Goal: Task Accomplishment & Management: Manage account settings

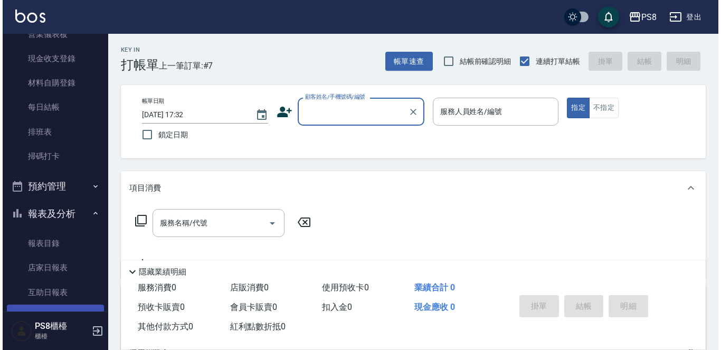
scroll to position [211, 0]
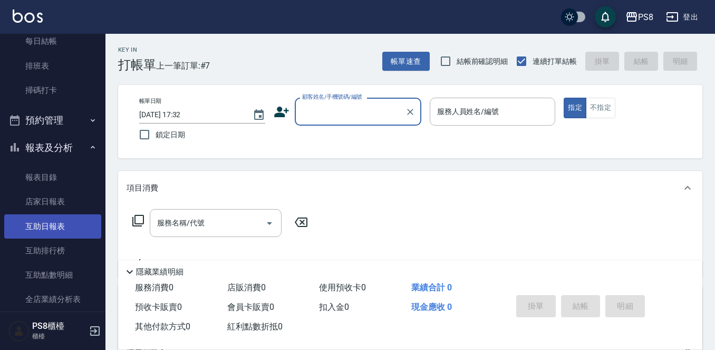
click at [62, 217] on link "互助日報表" at bounding box center [52, 226] width 97 height 24
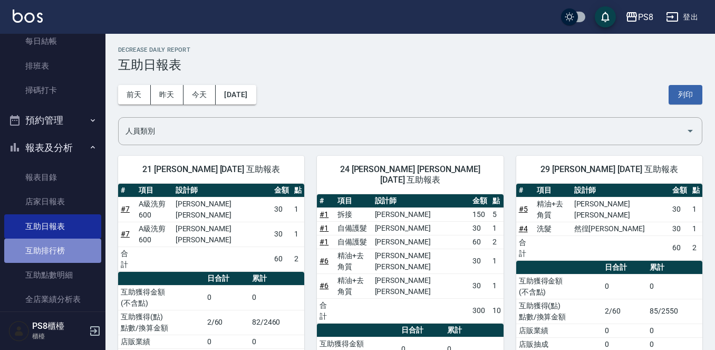
click at [70, 261] on link "互助排行榜" at bounding box center [52, 250] width 97 height 24
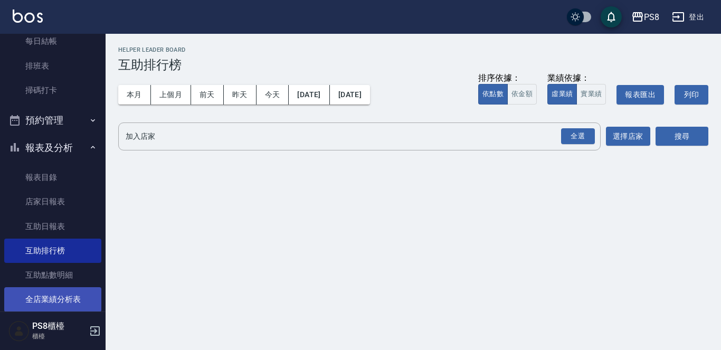
click at [58, 293] on link "全店業績分析表" at bounding box center [52, 299] width 97 height 24
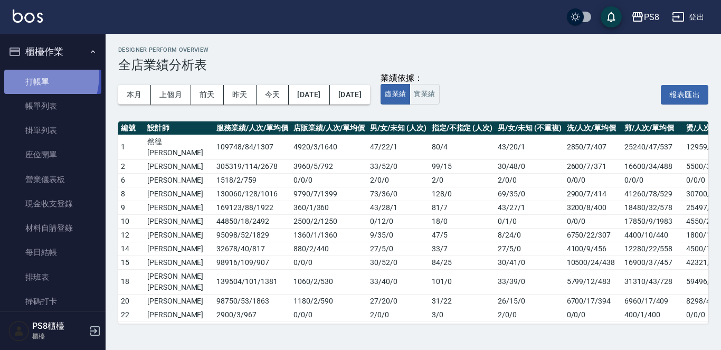
click at [29, 75] on link "打帳單" at bounding box center [52, 82] width 97 height 24
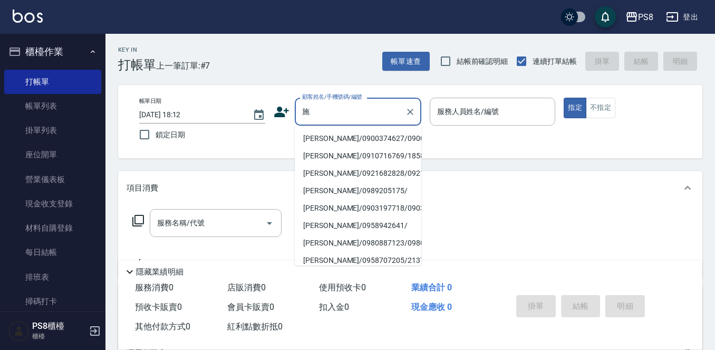
click at [351, 133] on li "[PERSON_NAME]/0900374627/0900374627" at bounding box center [358, 138] width 127 height 17
type input "[PERSON_NAME]/0900374627/0900374627"
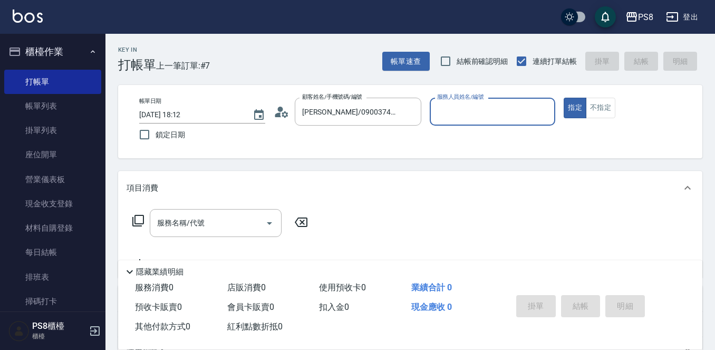
type input "VINA-12"
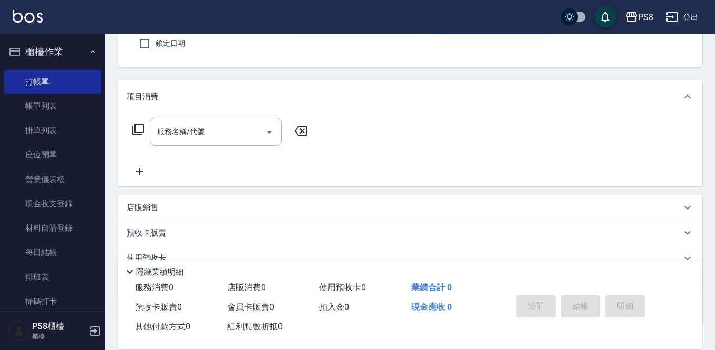
scroll to position [158, 0]
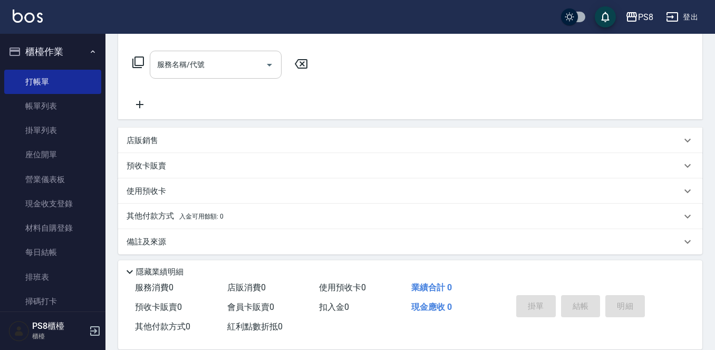
click at [199, 60] on div "服務名稱/代號 服務名稱/代號" at bounding box center [216, 65] width 132 height 28
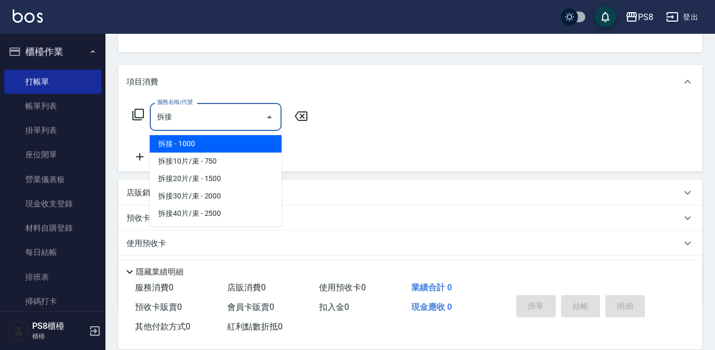
scroll to position [106, 0]
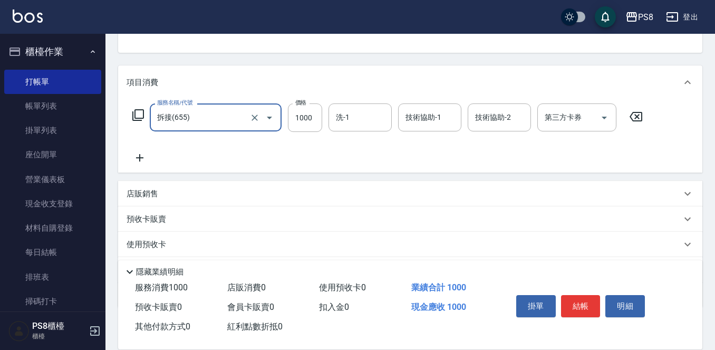
type input "拆接(655)"
type input "3000"
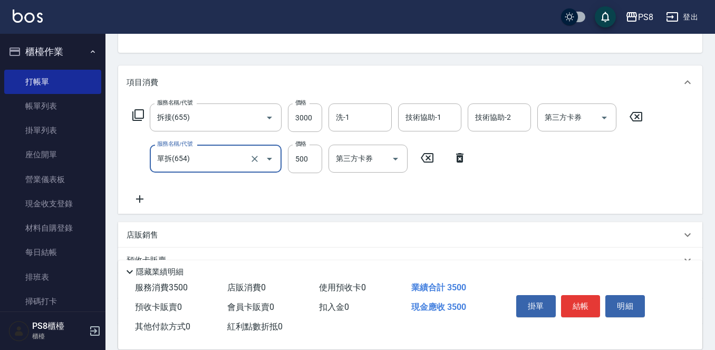
type input "單拆(654)"
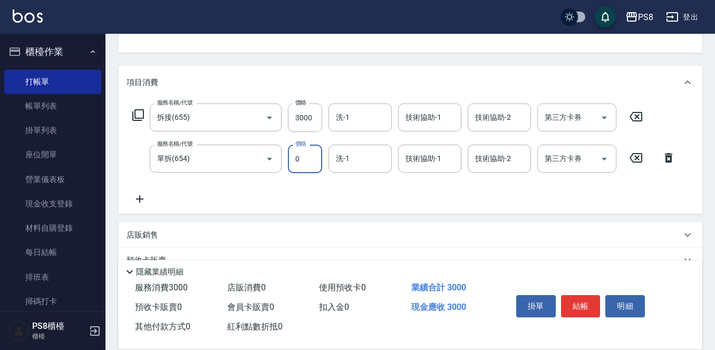
type input "0"
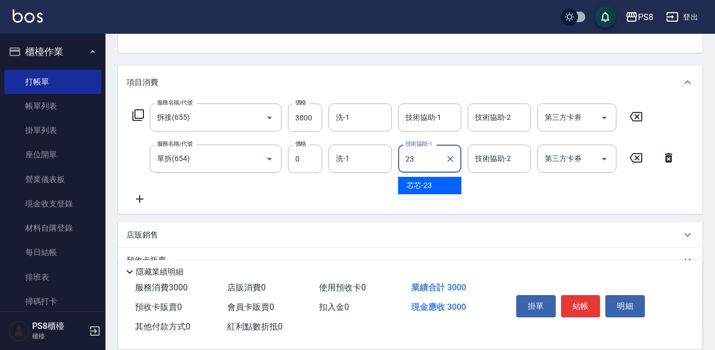
type input "芯芯-23"
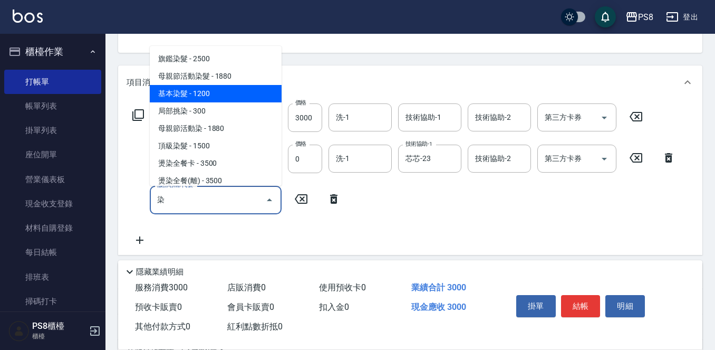
click at [244, 98] on span "基本染髮 - 1200" at bounding box center [216, 93] width 132 height 17
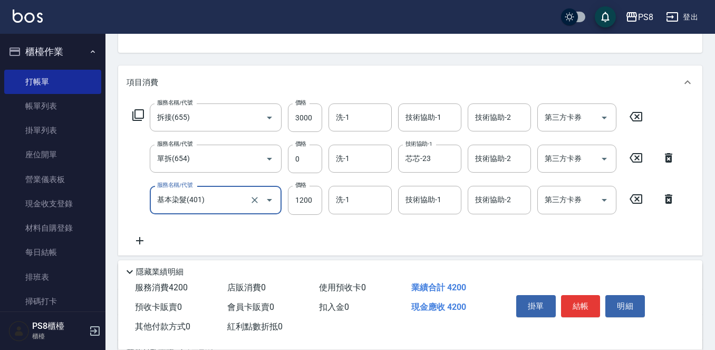
type input "基本染髮(401)"
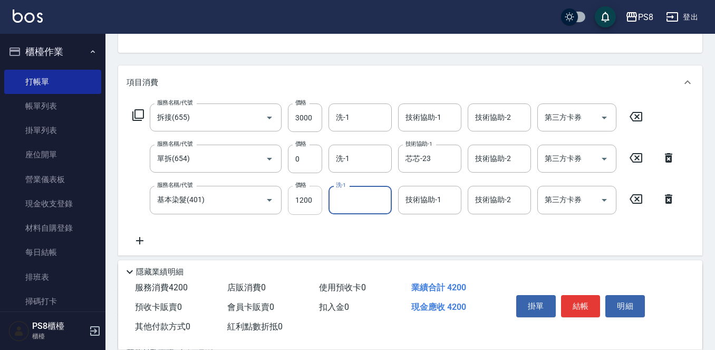
click at [311, 202] on input "1200" at bounding box center [305, 200] width 34 height 28
type input "2000"
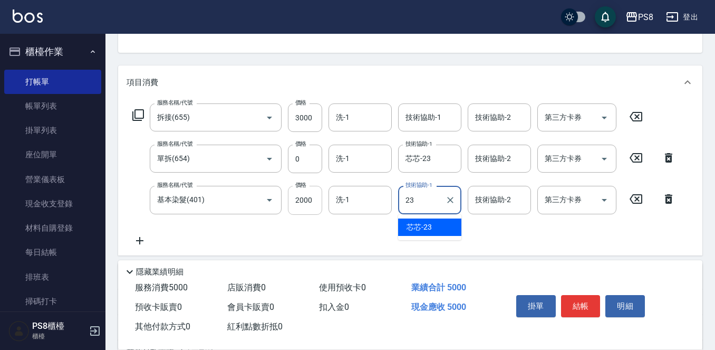
type input "芯芯-23"
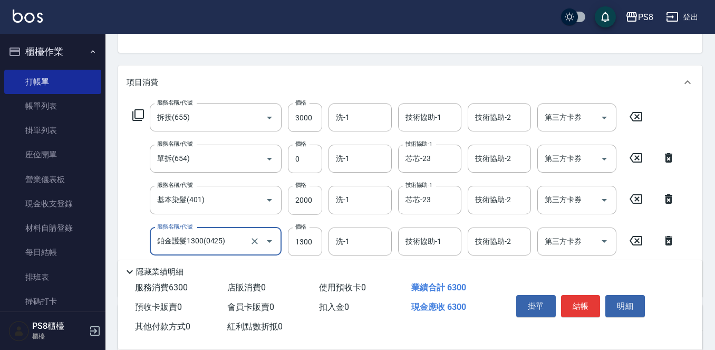
type input "鉑金護髮1300(0425)"
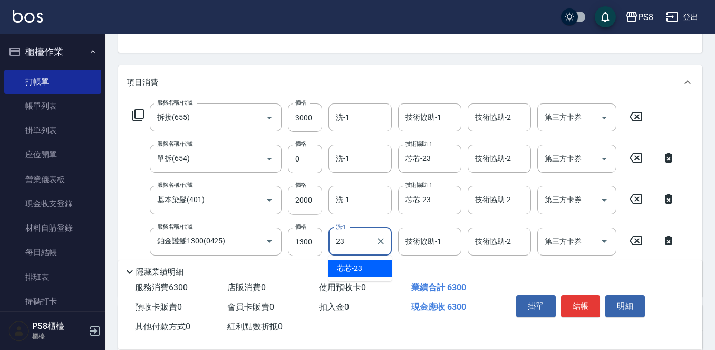
type input "芯芯-23"
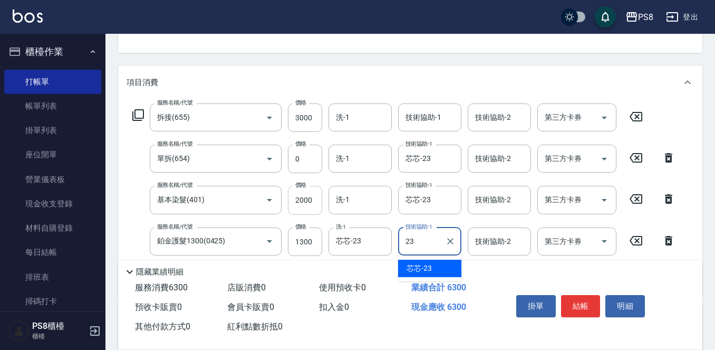
type input "芯芯-23"
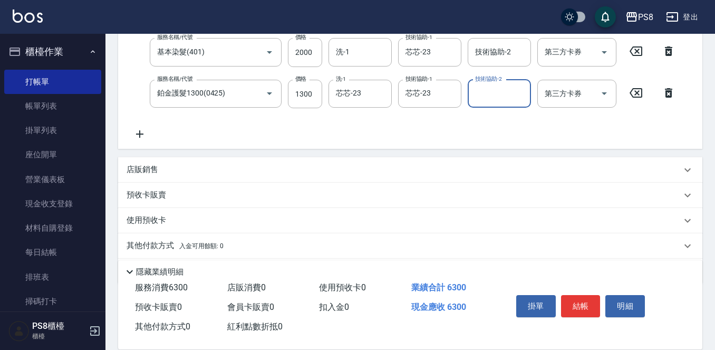
scroll to position [264, 0]
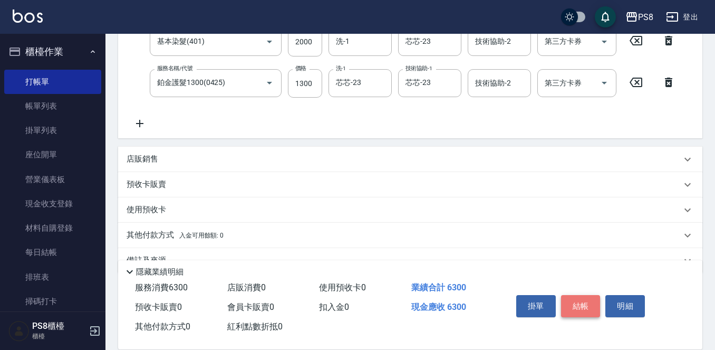
click at [577, 298] on button "結帳" at bounding box center [581, 306] width 40 height 22
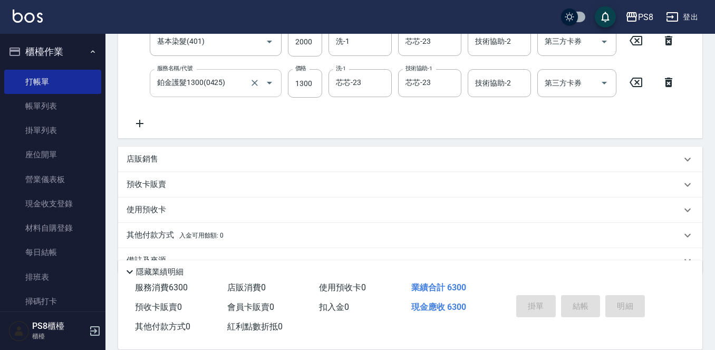
type input "[DATE] 18:24"
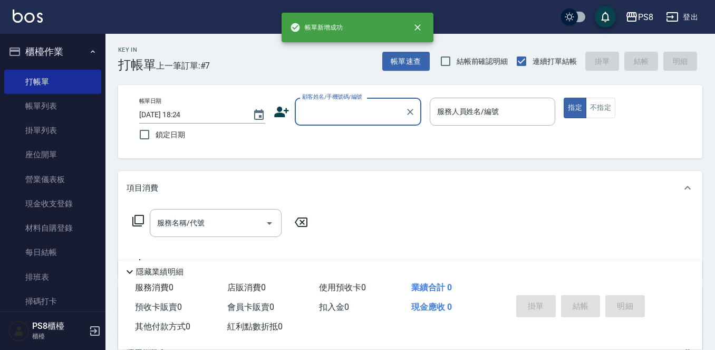
scroll to position [0, 0]
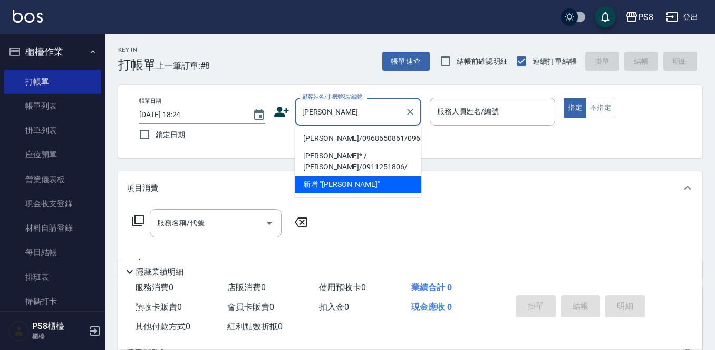
click at [337, 143] on li "[PERSON_NAME]/0968650861/0968650861" at bounding box center [358, 138] width 127 height 17
type input "[PERSON_NAME]/0968650861/0968650861"
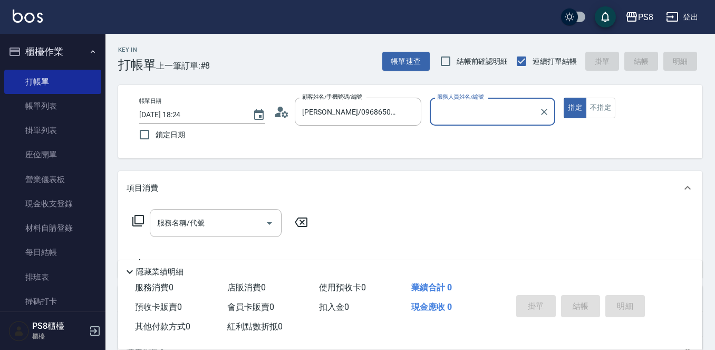
type input "VINA-12"
click at [564, 98] on button "指定" at bounding box center [575, 108] width 23 height 21
type button "true"
type input "."
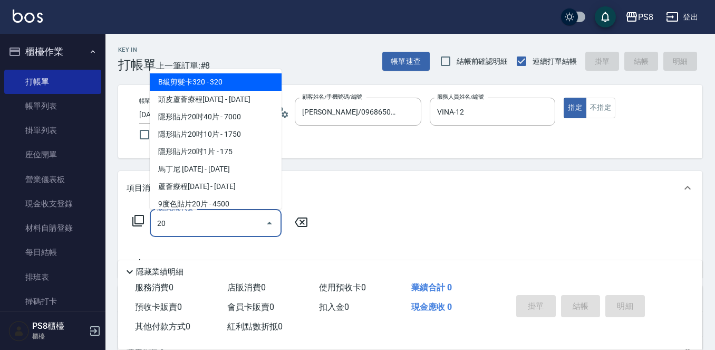
type input "2"
type input "102"
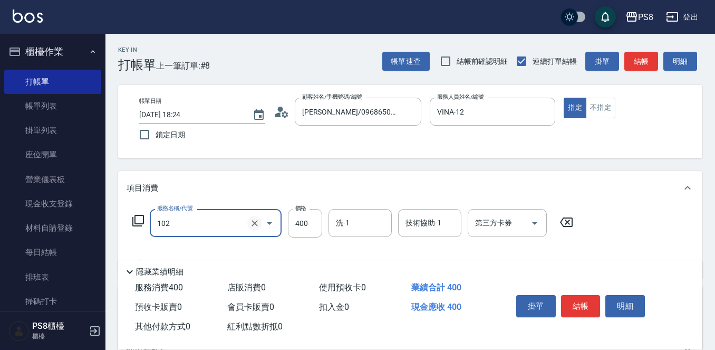
click at [251, 221] on icon "Clear" at bounding box center [255, 223] width 11 height 11
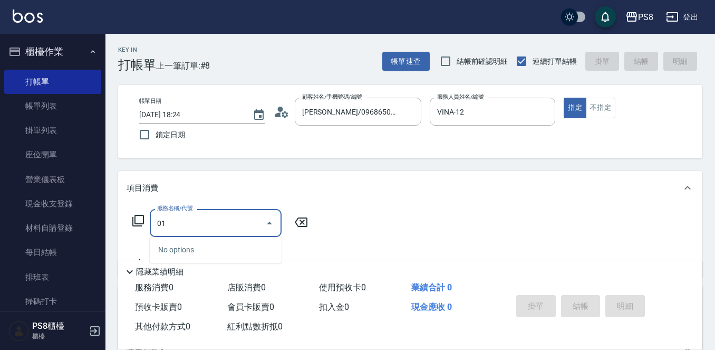
type input "0"
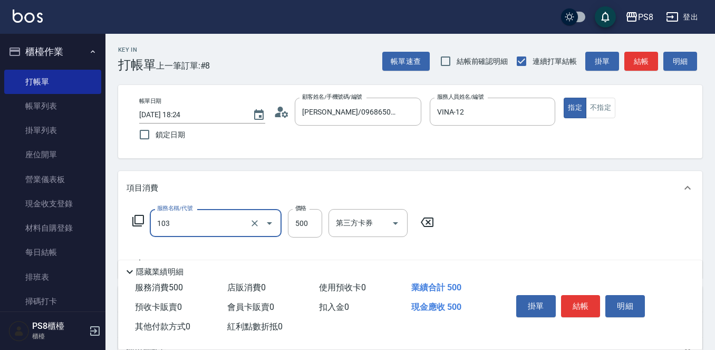
type input "B級洗剪500(103)"
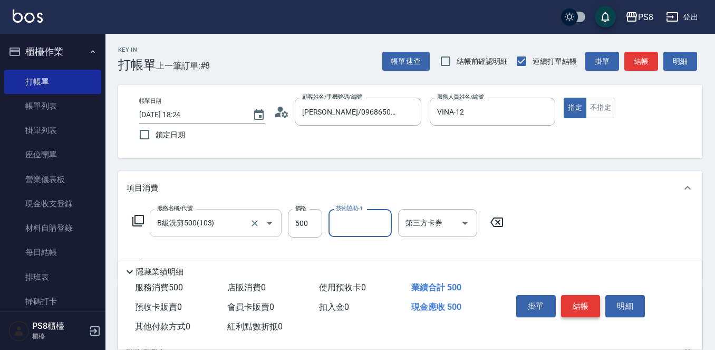
click at [592, 302] on button "結帳" at bounding box center [581, 306] width 40 height 22
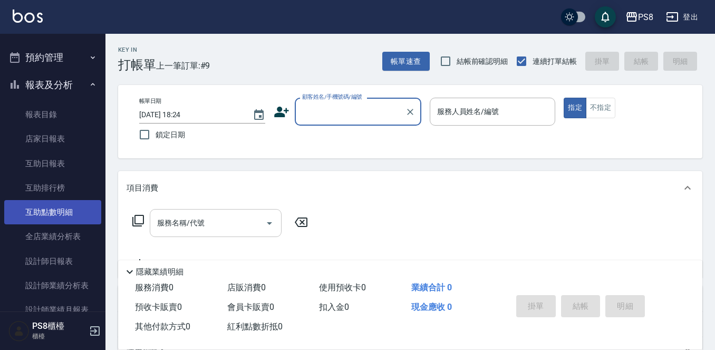
scroll to position [317, 0]
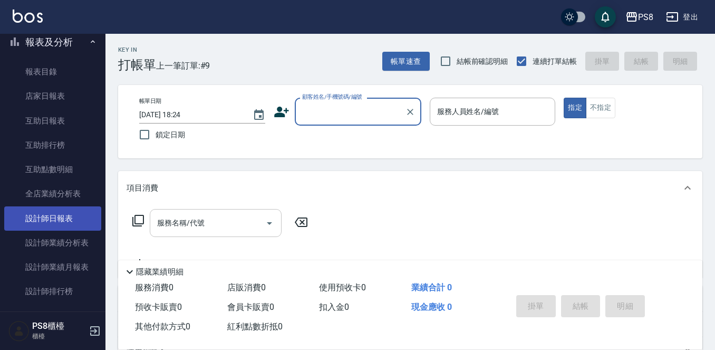
click at [70, 227] on link "設計師日報表" at bounding box center [52, 218] width 97 height 24
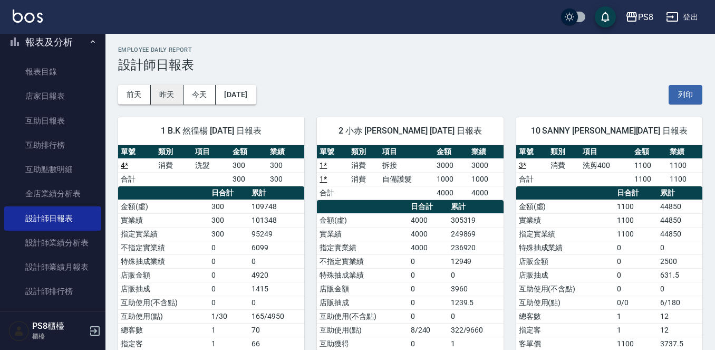
click at [160, 92] on button "昨天" at bounding box center [167, 95] width 33 height 20
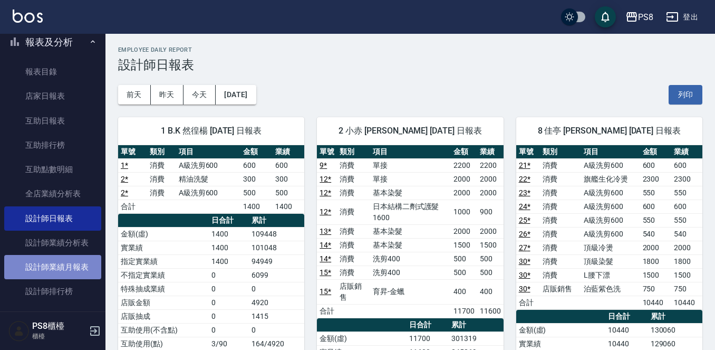
click at [76, 262] on link "設計師業績月報表" at bounding box center [52, 267] width 97 height 24
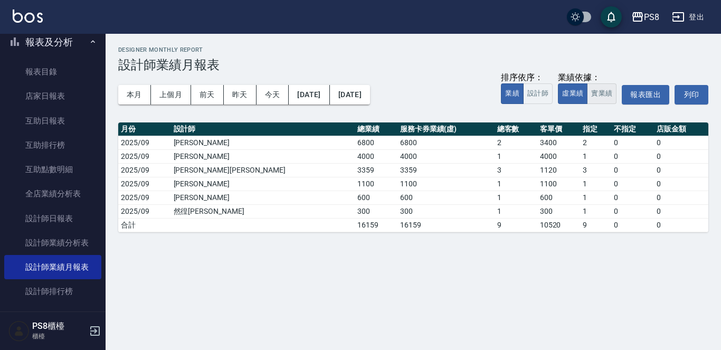
click at [594, 95] on button "實業績" at bounding box center [602, 93] width 30 height 21
click at [137, 96] on button "本月" at bounding box center [134, 95] width 33 height 20
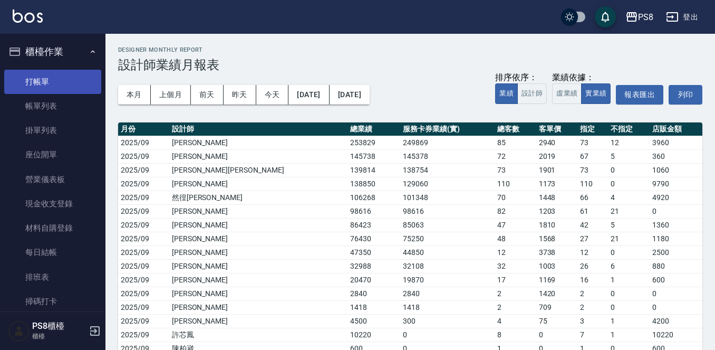
click at [49, 78] on link "打帳單" at bounding box center [52, 82] width 97 height 24
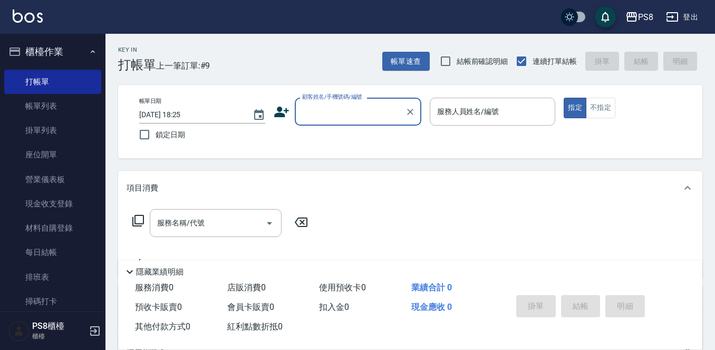
click at [648, 59] on div "帳單速查 結帳前確認明細 連續打單結帳 掛單 結帳 明細" at bounding box center [542, 61] width 320 height 22
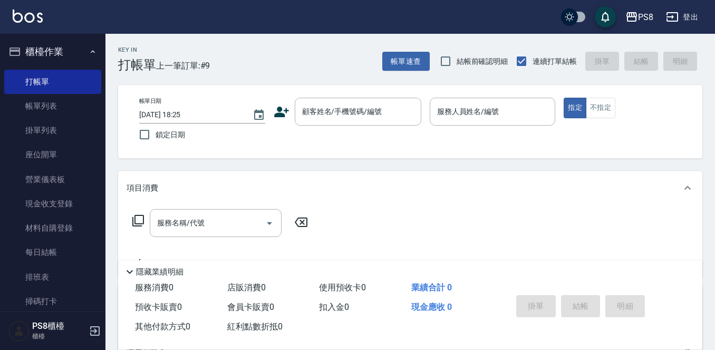
click at [272, 121] on div "帳單日期 [DATE] 18:25 鎖定日期 顧客姓名/手機號碼/編號 顧客姓名/手機號碼/編號 服務人員姓名/編號 服務人員姓名/編號 指定 不指定" at bounding box center [410, 122] width 559 height 48
click at [274, 111] on icon at bounding box center [282, 112] width 16 height 16
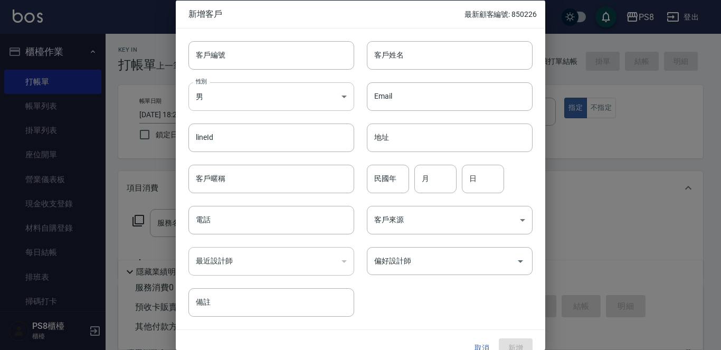
click at [300, 94] on body "PS8 登出 櫃檯作業 打帳單 帳單列表 掛單列表 座位開單 營業儀表板 現金收支登錄 材料自購登錄 每日結帳 排班表 掃碼打卡 預約管理 預約管理 單日預約…" at bounding box center [360, 257] width 721 height 514
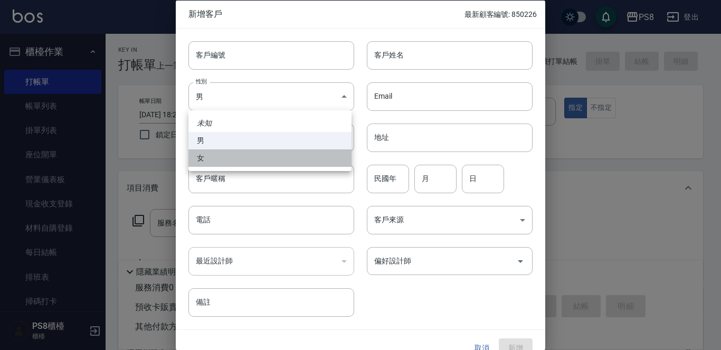
drag, startPoint x: 277, startPoint y: 159, endPoint x: 295, endPoint y: 125, distance: 38.2
click at [277, 157] on li "女" at bounding box center [269, 157] width 163 height 17
type input "[DEMOGRAPHIC_DATA]"
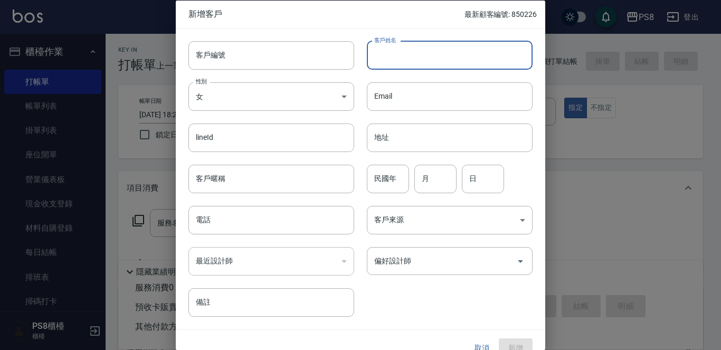
click at [445, 58] on input "客戶姓名" at bounding box center [450, 55] width 166 height 28
type input "[PERSON_NAME]"
drag, startPoint x: 377, startPoint y: 174, endPoint x: 384, endPoint y: 166, distance: 10.4
click at [380, 174] on input "民國年" at bounding box center [388, 178] width 42 height 28
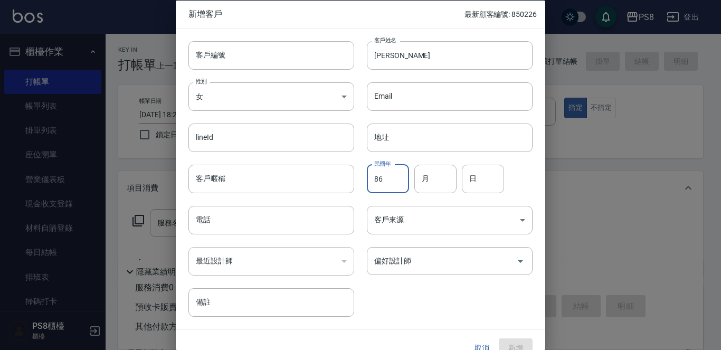
type input "86"
type input "10"
type input "02"
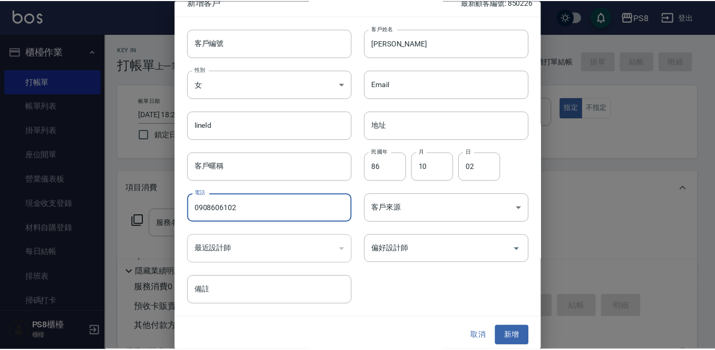
scroll to position [16, 0]
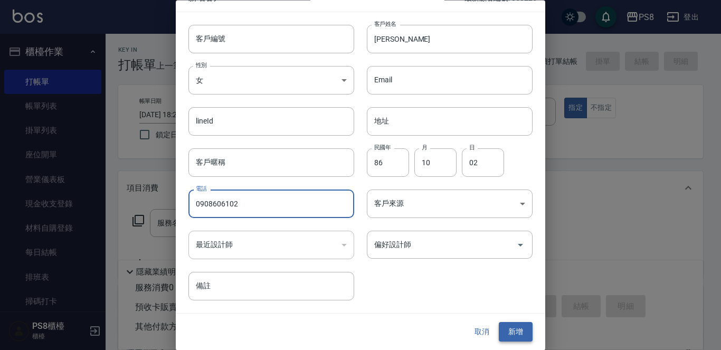
type input "0908606102"
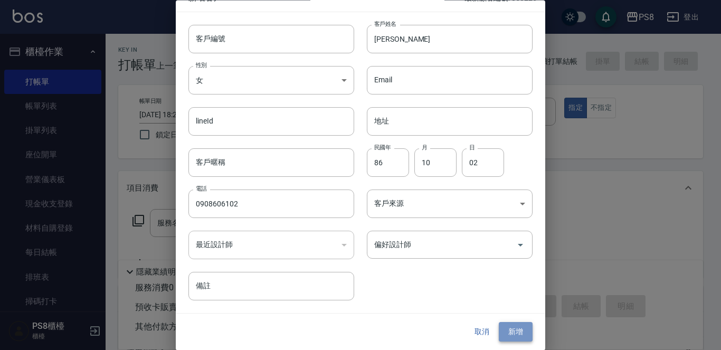
click at [514, 335] on button "新增" at bounding box center [516, 332] width 34 height 20
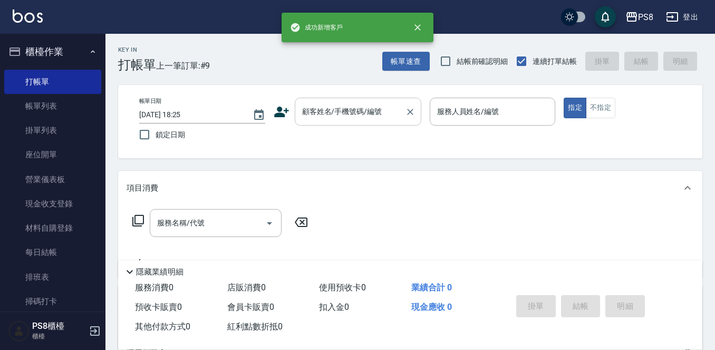
click at [359, 109] on input "顧客姓名/手機號碼/編號" at bounding box center [350, 111] width 101 height 18
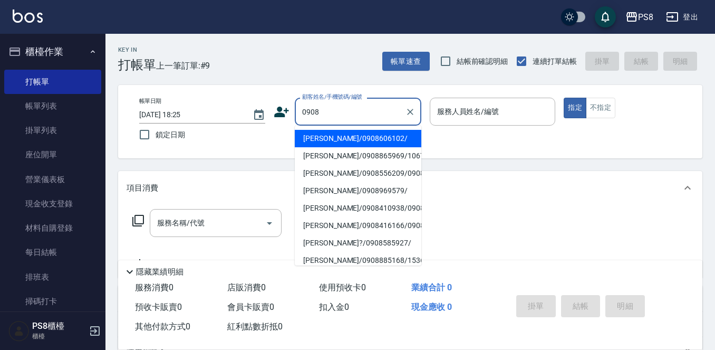
click at [317, 135] on li "[PERSON_NAME]/0908606102/" at bounding box center [358, 138] width 127 height 17
type input "[PERSON_NAME]/0908606102/"
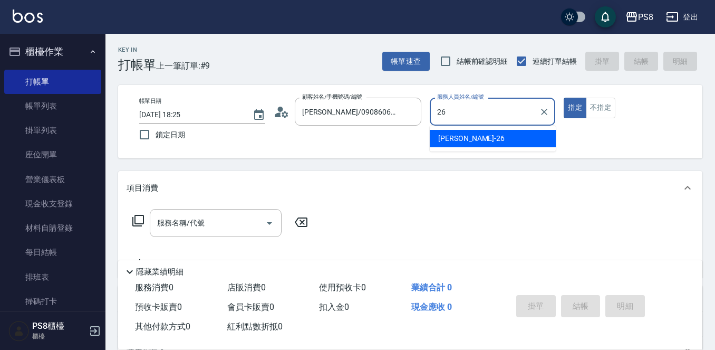
type input "苡真-26"
type button "true"
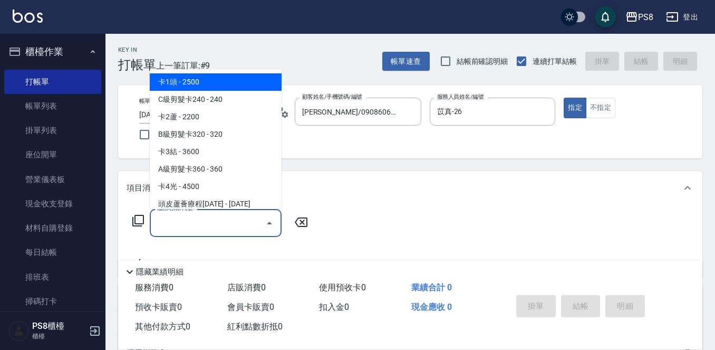
click at [187, 222] on div "服務名稱/代號 服務名稱/代號" at bounding box center [216, 223] width 132 height 28
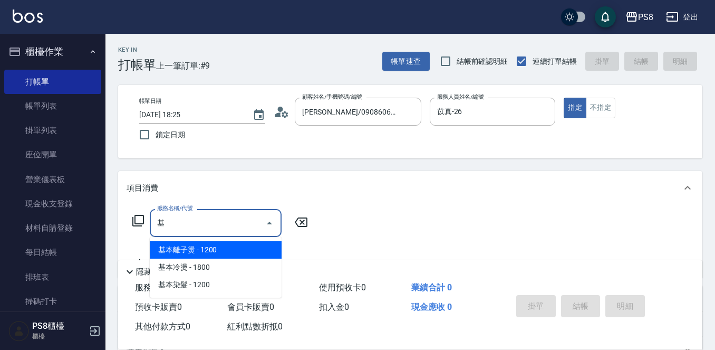
click at [227, 250] on span "基本離子燙 - 1200" at bounding box center [216, 249] width 132 height 17
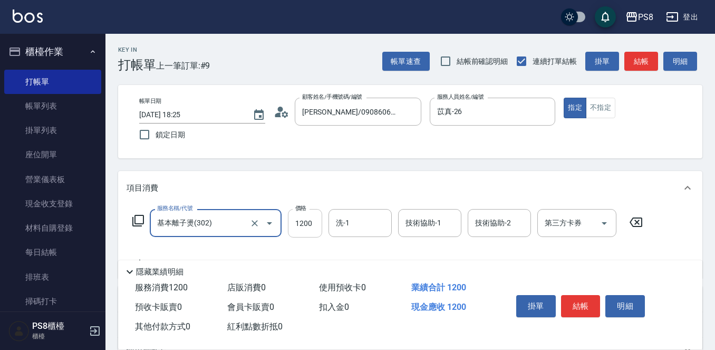
type input "基本離子燙(302)"
click at [302, 223] on input "1200" at bounding box center [305, 223] width 34 height 28
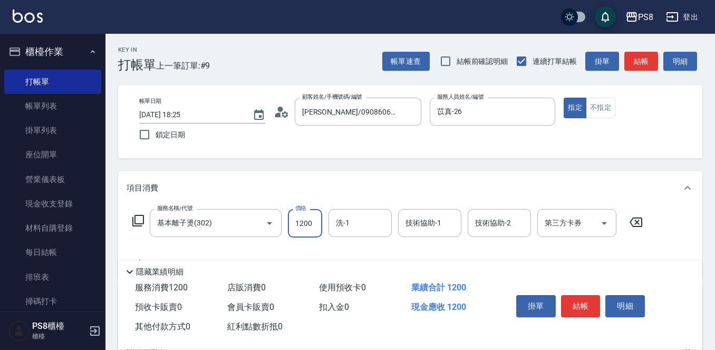
click at [303, 223] on input "1200" at bounding box center [305, 223] width 34 height 28
type input "1600"
click at [588, 301] on button "結帳" at bounding box center [581, 306] width 40 height 22
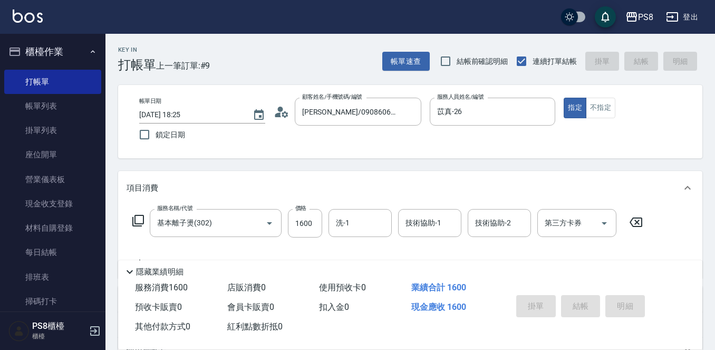
type input "[DATE] 18:29"
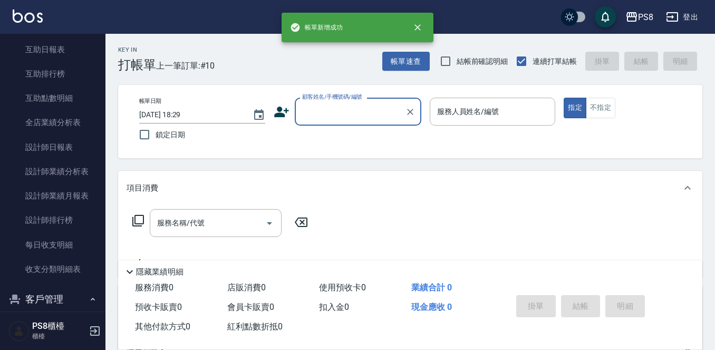
scroll to position [369, 0]
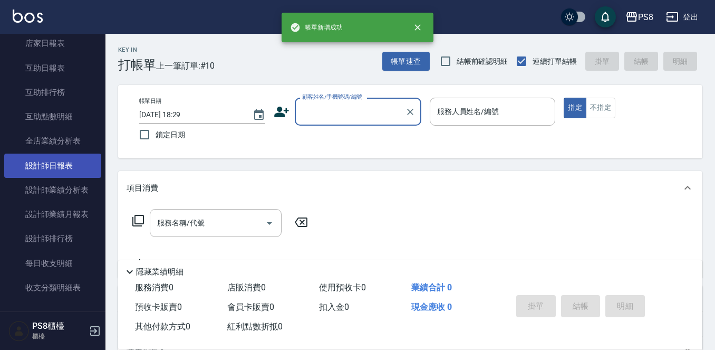
click at [89, 159] on link "設計師日報表" at bounding box center [52, 166] width 97 height 24
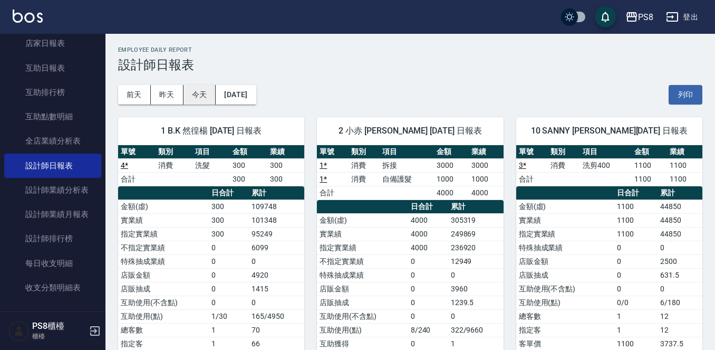
click at [206, 99] on button "今天" at bounding box center [200, 95] width 33 height 20
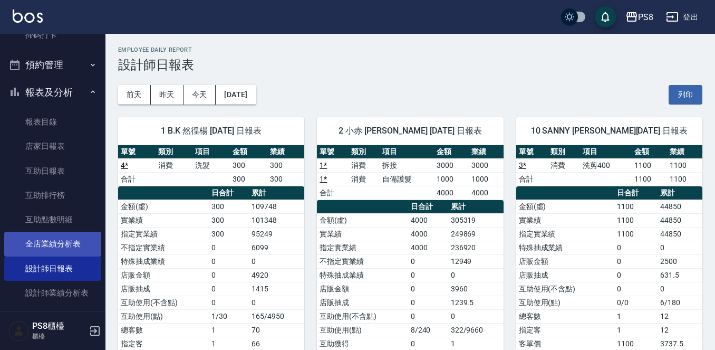
scroll to position [264, 0]
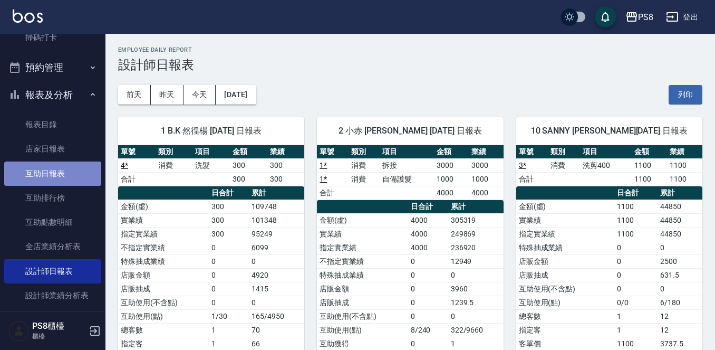
click at [54, 170] on link "互助日報表" at bounding box center [52, 173] width 97 height 24
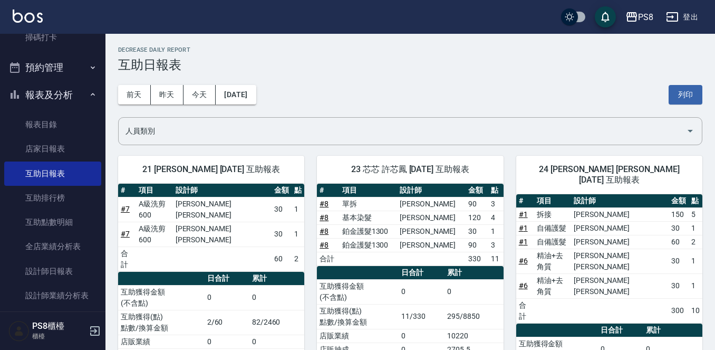
click at [209, 104] on div "[DATE] [DATE] [DATE] [DATE] 列印" at bounding box center [410, 94] width 585 height 45
drag, startPoint x: 353, startPoint y: 186, endPoint x: 391, endPoint y: 185, distance: 38.5
click at [391, 185] on th "項目" at bounding box center [369, 191] width 58 height 14
click at [402, 93] on div "[DATE] [DATE] [DATE] [DATE] 列印" at bounding box center [410, 94] width 585 height 45
drag, startPoint x: 490, startPoint y: 155, endPoint x: 481, endPoint y: 161, distance: 10.2
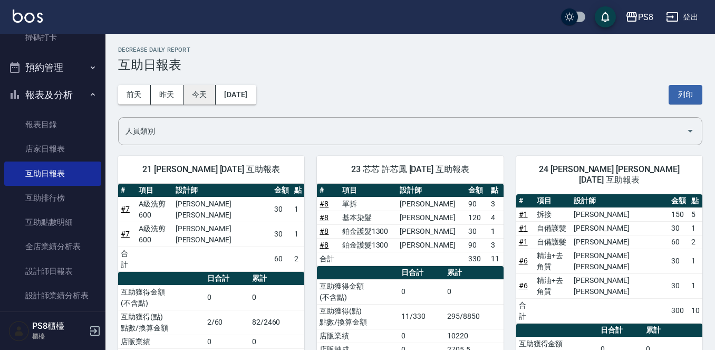
drag, startPoint x: 481, startPoint y: 161, endPoint x: 212, endPoint y: 93, distance: 277.9
click at [212, 93] on button "今天" at bounding box center [200, 95] width 33 height 20
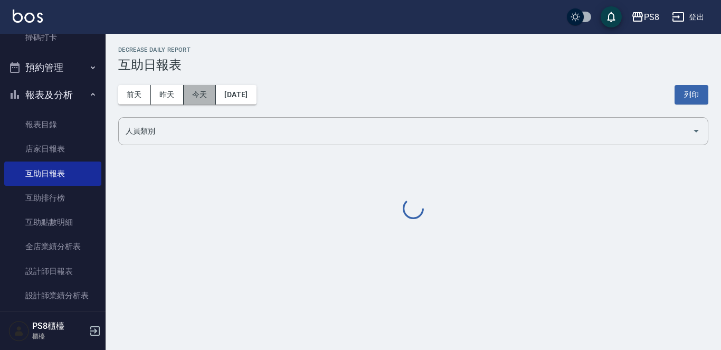
click at [188, 97] on button "今天" at bounding box center [200, 95] width 33 height 20
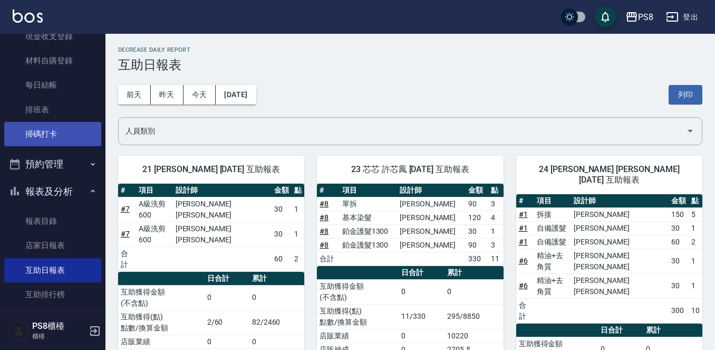
scroll to position [158, 0]
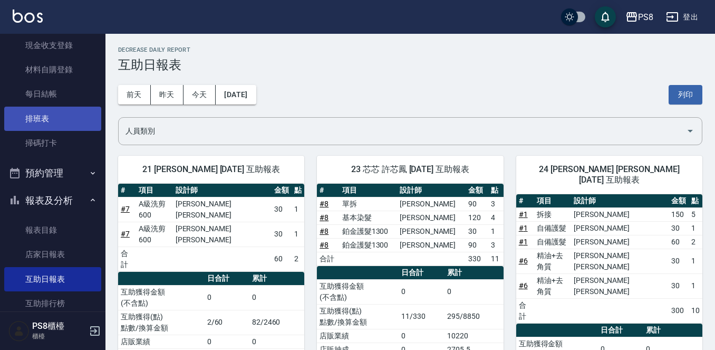
click at [55, 125] on link "排班表" at bounding box center [52, 119] width 97 height 24
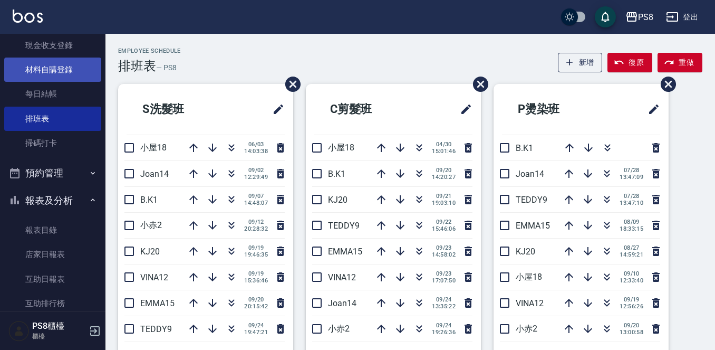
drag, startPoint x: 192, startPoint y: 82, endPoint x: 64, endPoint y: 77, distance: 127.8
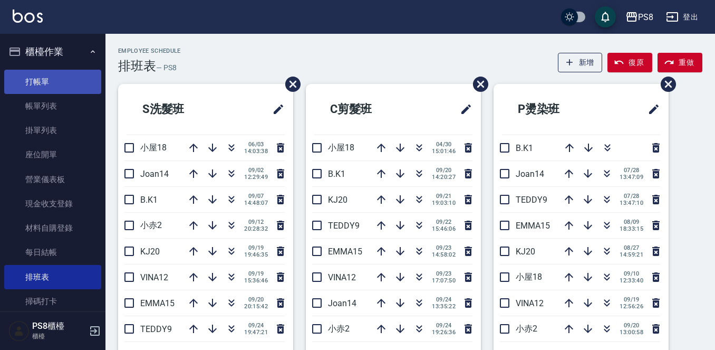
click at [72, 82] on link "打帳單" at bounding box center [52, 82] width 97 height 24
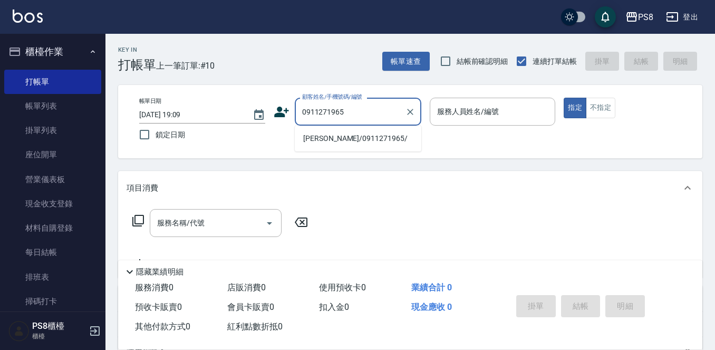
click at [366, 142] on li "[PERSON_NAME]/0911271965/" at bounding box center [358, 138] width 127 height 17
type input "[PERSON_NAME]/0911271965/"
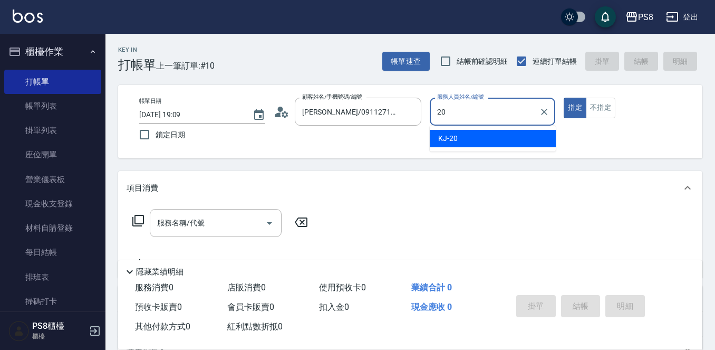
type input "KJ-20"
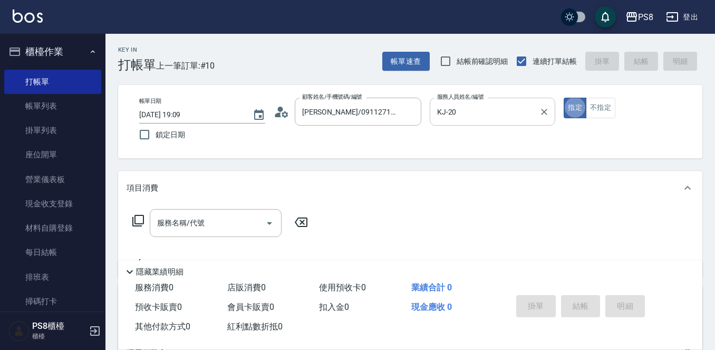
type button "true"
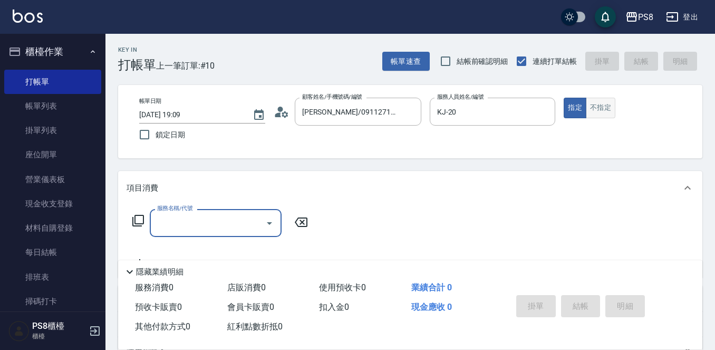
click at [602, 107] on button "不指定" at bounding box center [601, 108] width 30 height 21
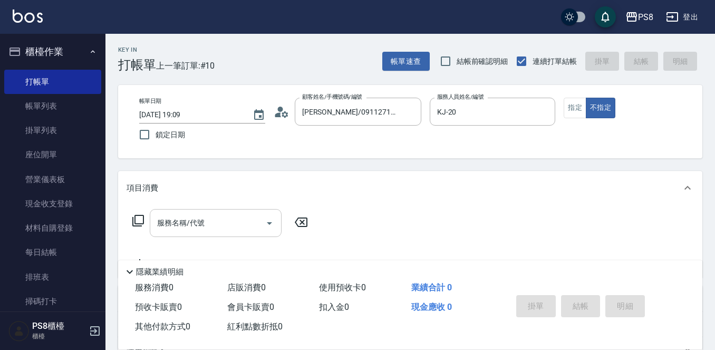
click at [195, 233] on div "服務名稱/代號" at bounding box center [216, 223] width 132 height 28
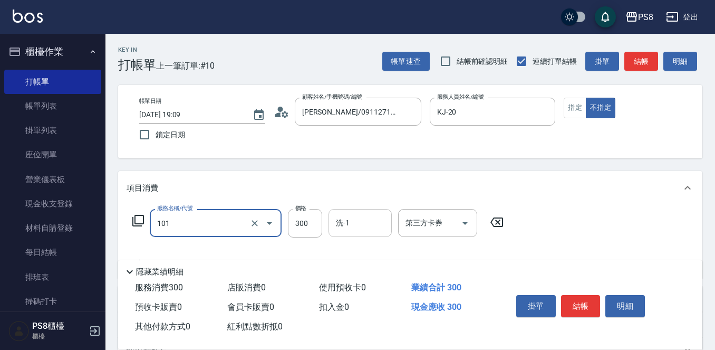
type input "洗髮(101)"
click at [347, 222] on div "洗-1 洗-1" at bounding box center [360, 223] width 63 height 28
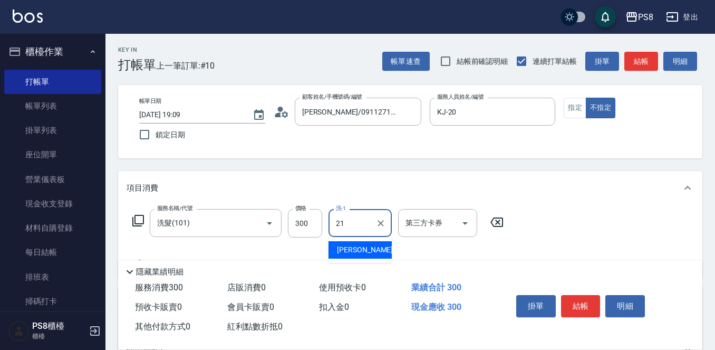
type input "[PERSON_NAME]-21"
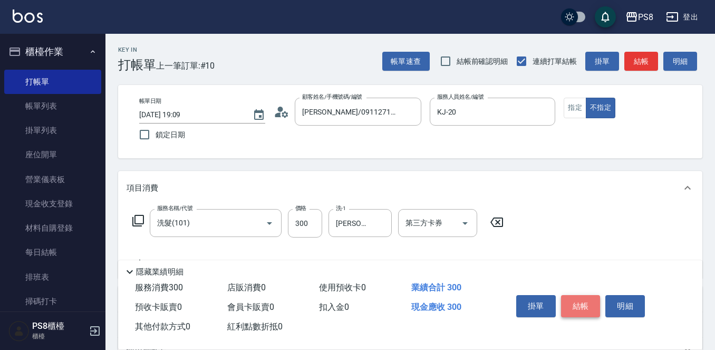
click at [582, 301] on button "結帳" at bounding box center [581, 306] width 40 height 22
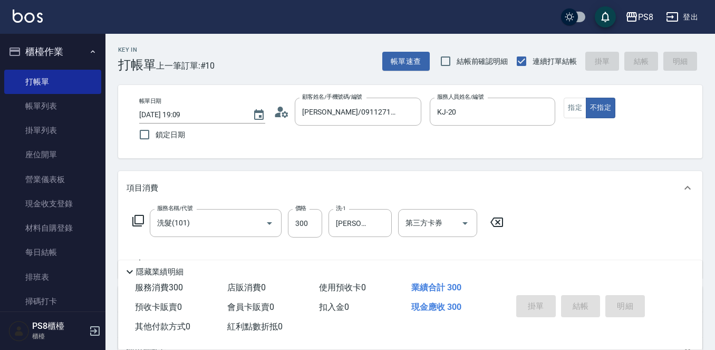
type input "[DATE] 19:10"
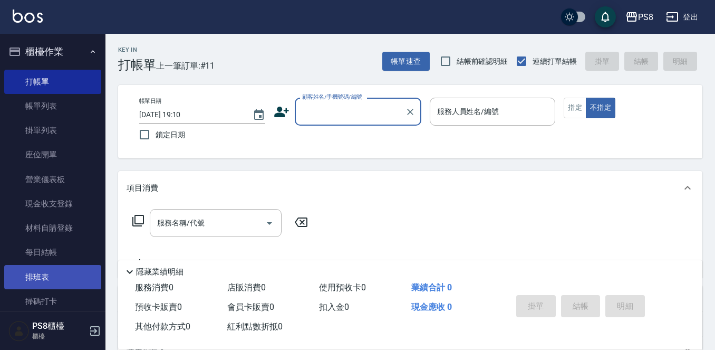
click at [71, 272] on link "排班表" at bounding box center [52, 277] width 97 height 24
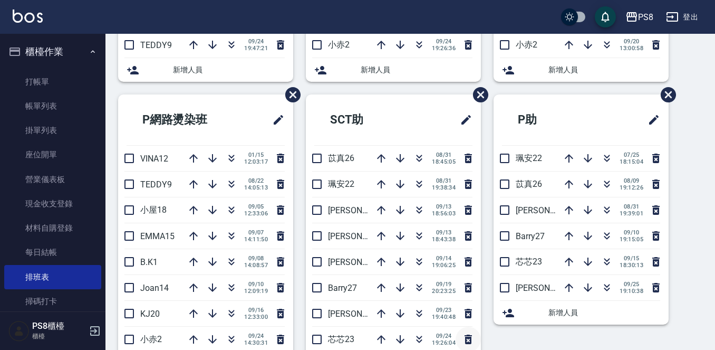
scroll to position [369, 0]
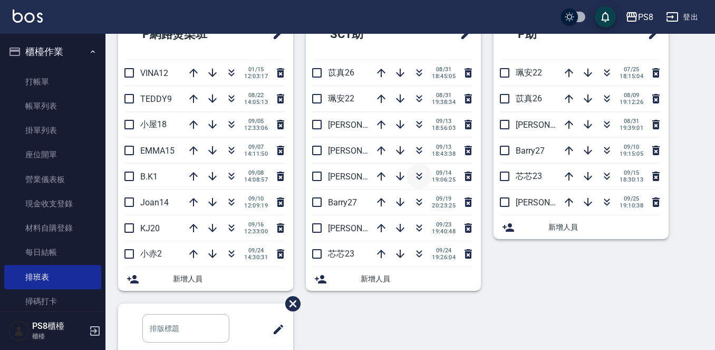
click at [418, 177] on icon "button" at bounding box center [420, 178] width 6 height 4
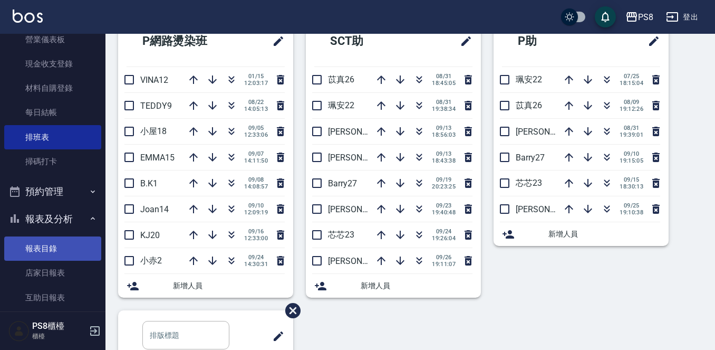
scroll to position [158, 0]
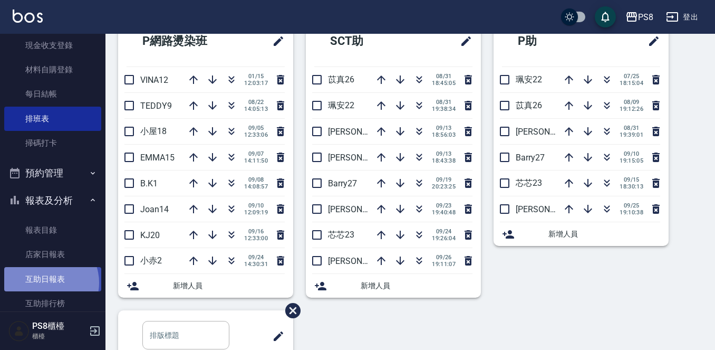
click at [45, 282] on link "互助日報表" at bounding box center [52, 279] width 97 height 24
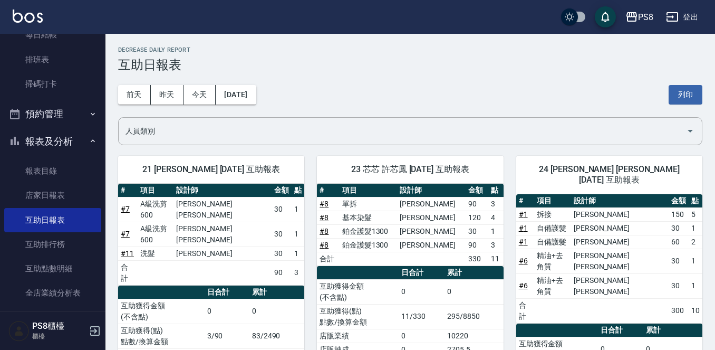
scroll to position [264, 0]
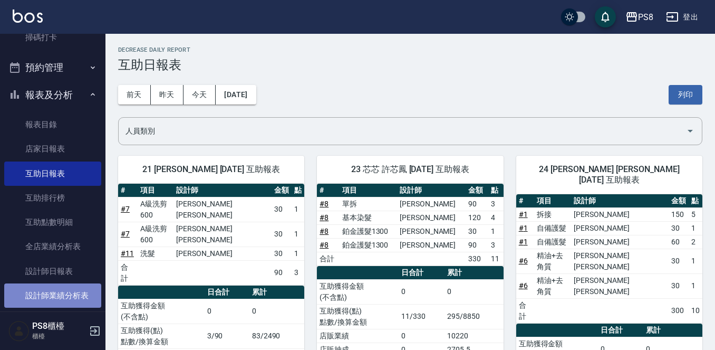
click at [70, 289] on link "設計師業績分析表" at bounding box center [52, 295] width 97 height 24
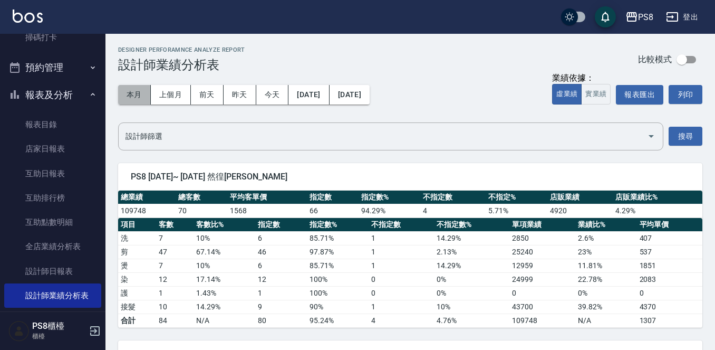
click at [132, 95] on button "本月" at bounding box center [134, 95] width 33 height 20
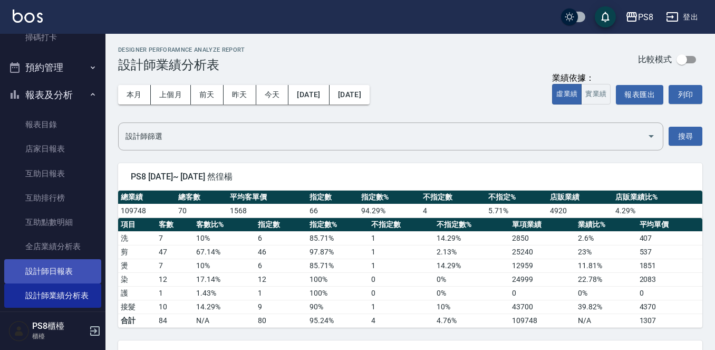
click at [79, 267] on link "設計師日報表" at bounding box center [52, 271] width 97 height 24
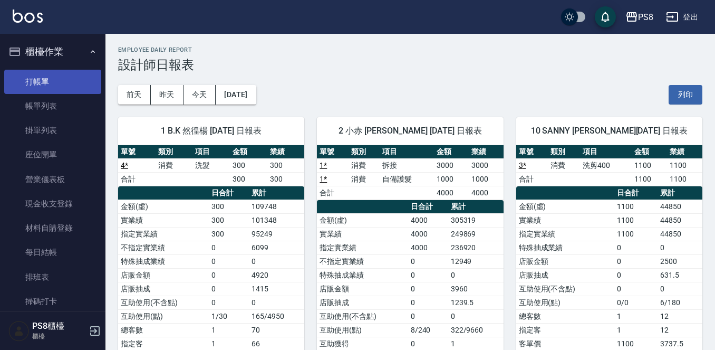
click at [34, 86] on link "打帳單" at bounding box center [52, 82] width 97 height 24
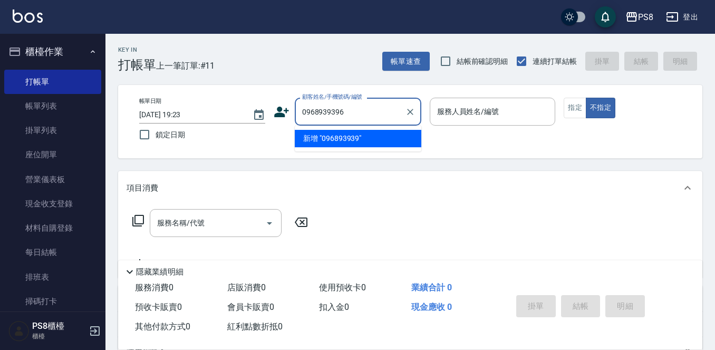
type input "0968939396"
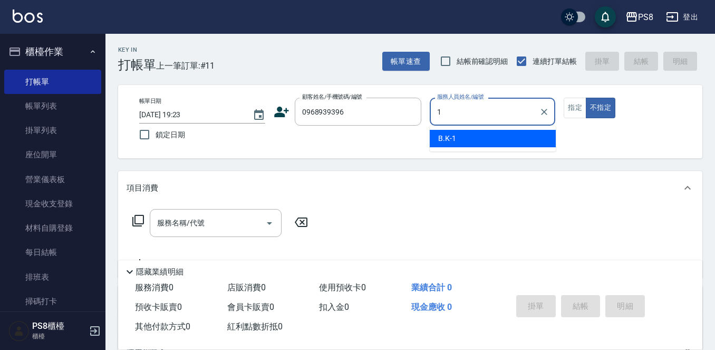
type input "B.K-1"
type button "false"
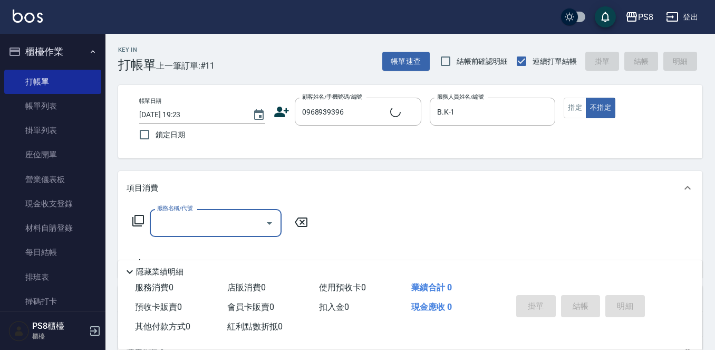
type input "[PERSON_NAME]/0968939396/11146"
click at [285, 120] on div "顧客姓名/手機號碼/編號 [PERSON_NAME]/0968939396/11146 顧客姓名/手機號碼/編號" at bounding box center [348, 112] width 148 height 28
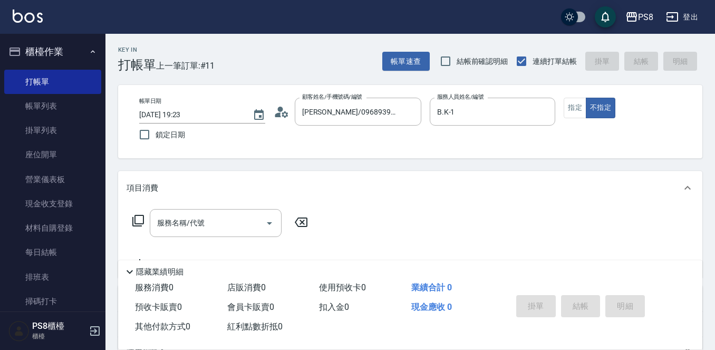
click at [285, 116] on icon at bounding box center [285, 114] width 6 height 6
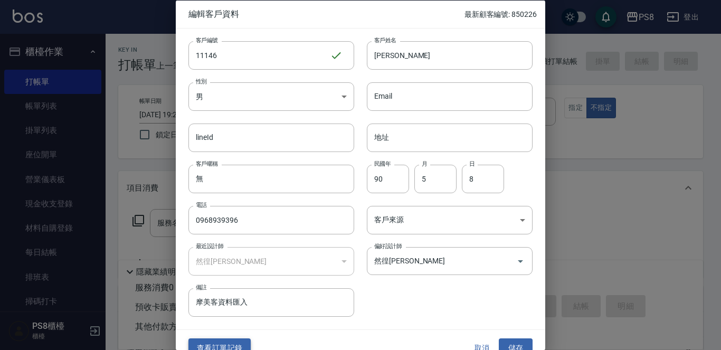
click at [233, 340] on button "查看訂單記錄" at bounding box center [219, 348] width 62 height 20
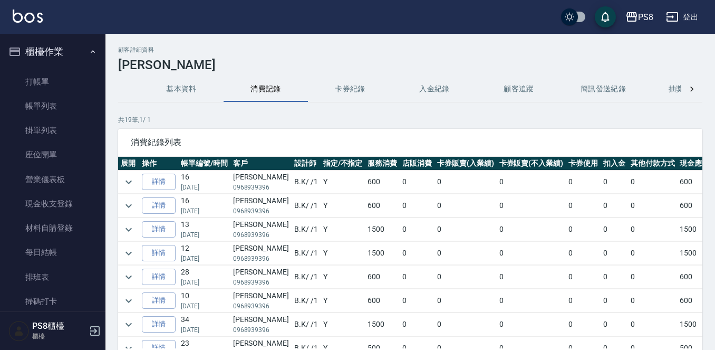
click at [253, 185] on p "0968939396" at bounding box center [261, 187] width 56 height 9
copy p "0968939396"
click at [53, 77] on link "打帳單" at bounding box center [52, 82] width 97 height 24
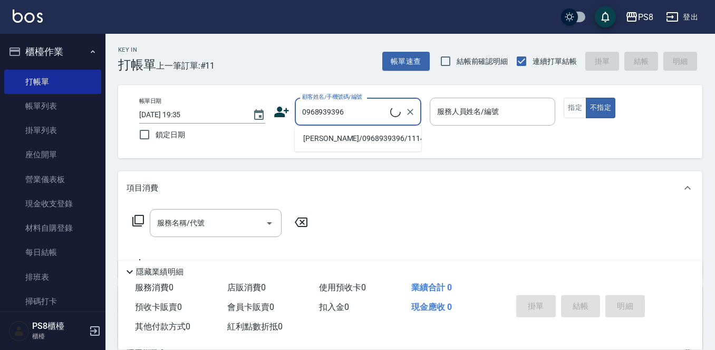
type input "[PERSON_NAME]/0968939396/11146"
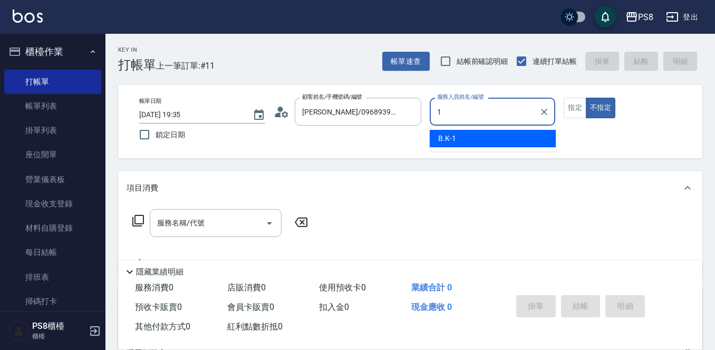
type input "1"
type button "false"
type input "B.K-1"
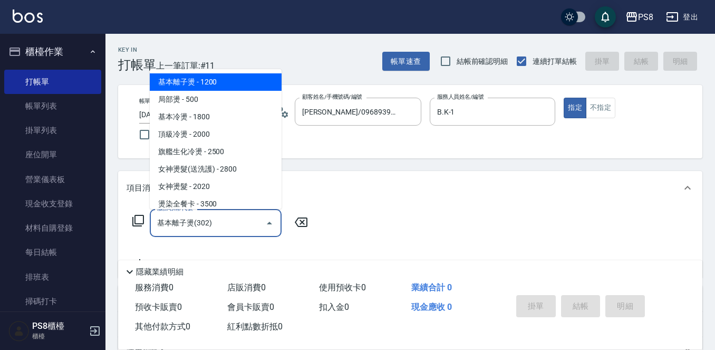
type input "基本離子燙(302)"
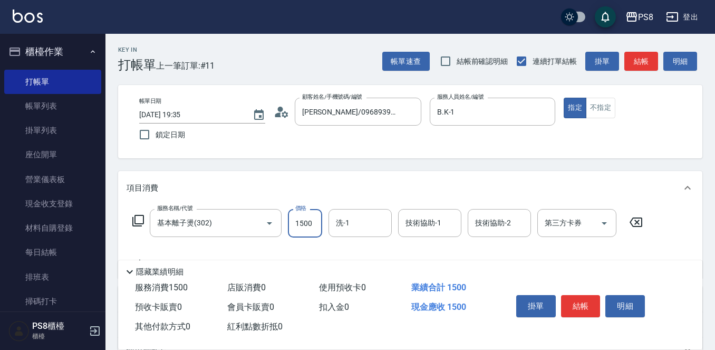
type input "1500"
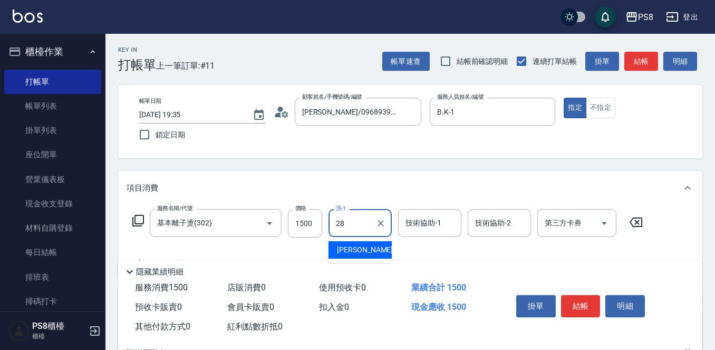
type input "[PERSON_NAME]-28"
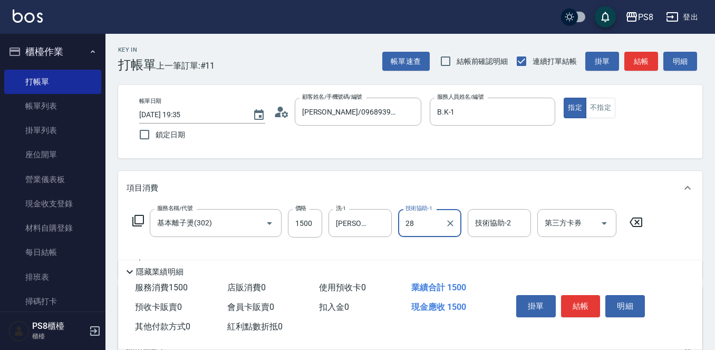
type input "[PERSON_NAME]-28"
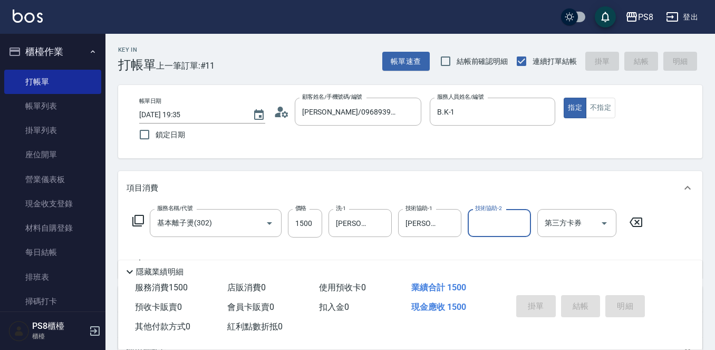
type input "[DATE] 19:36"
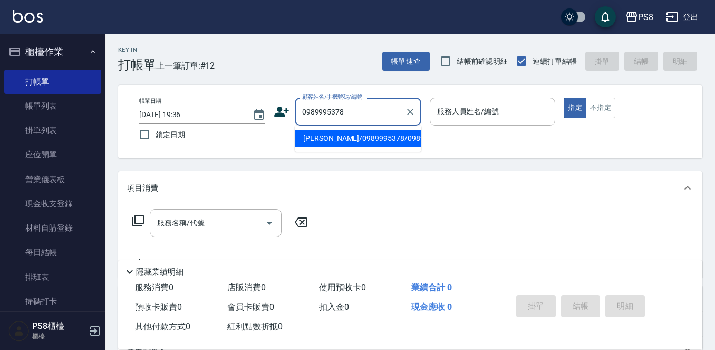
type input "[PERSON_NAME]/0989995378/0989995378"
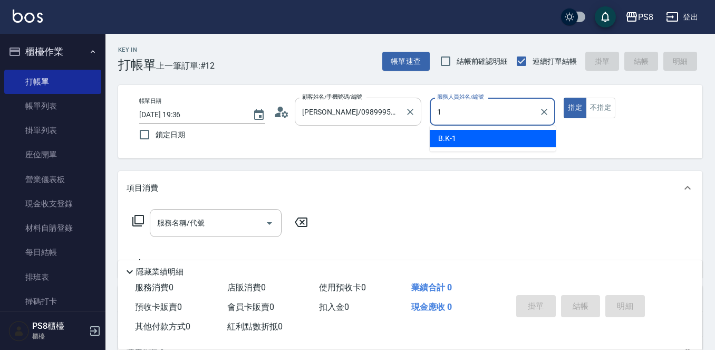
type input "B.K-1"
type button "true"
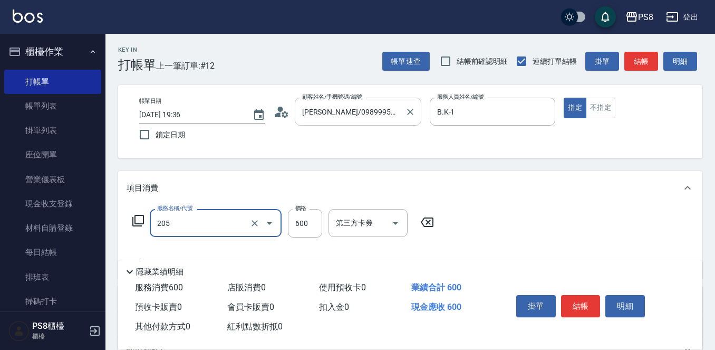
type input "A級洗剪600(205)"
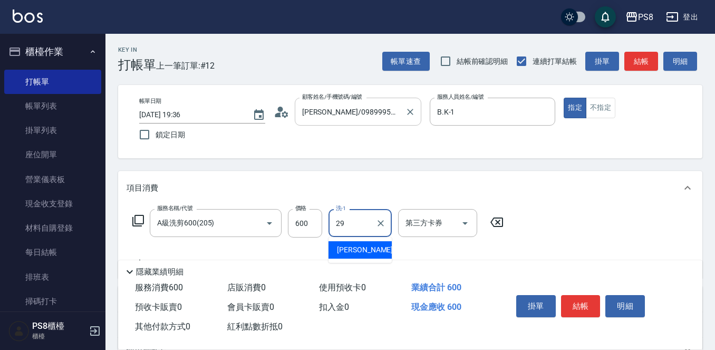
type input "[PERSON_NAME]-29"
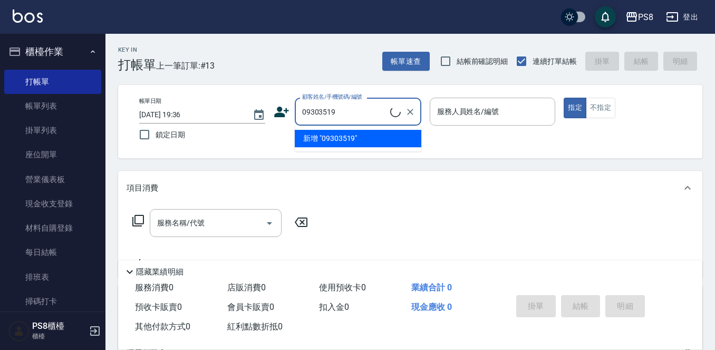
type input "[PERSON_NAME]/0930351986/11377"
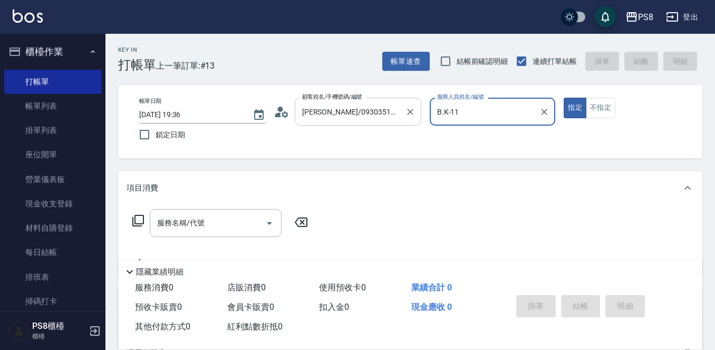
click at [564, 98] on button "指定" at bounding box center [575, 108] width 23 height 21
type input "B.K-1"
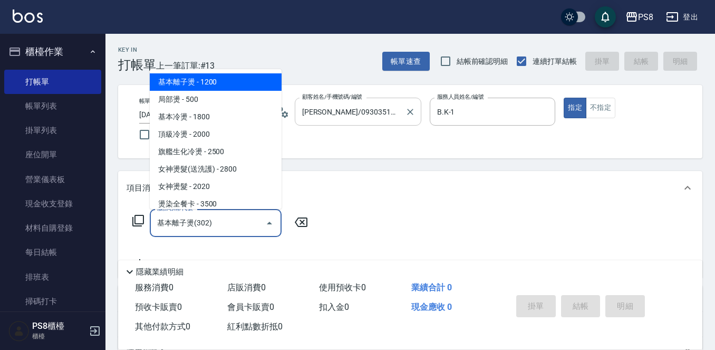
type input "基本離子燙(302)"
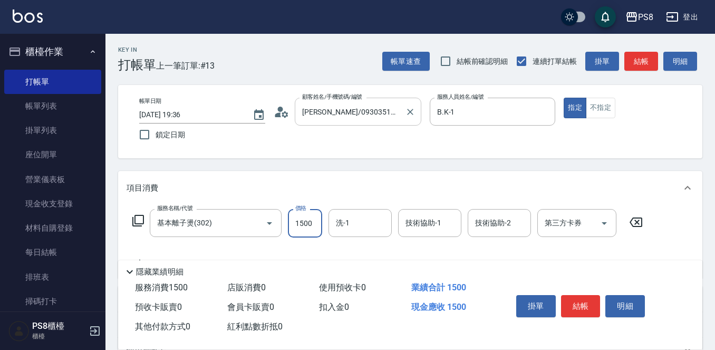
type input "1500"
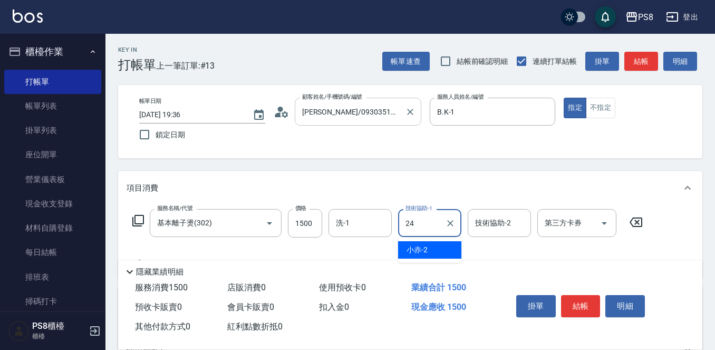
type input "[PERSON_NAME]-24"
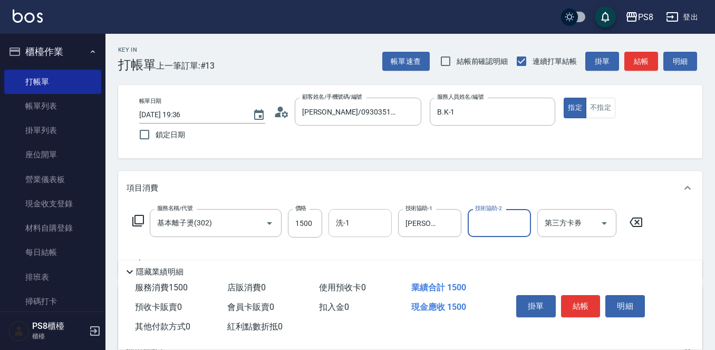
click at [349, 218] on div "洗-1 洗-1" at bounding box center [360, 223] width 63 height 28
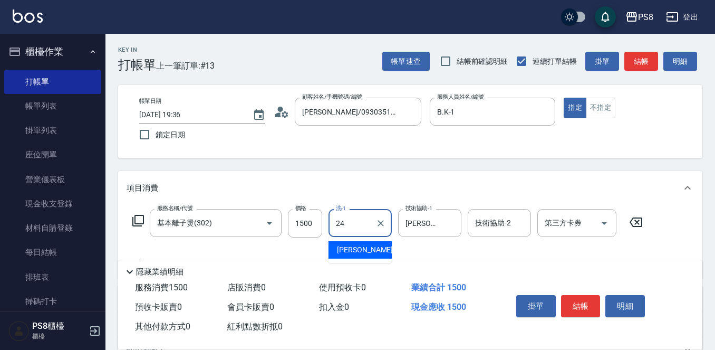
type input "[PERSON_NAME]-24"
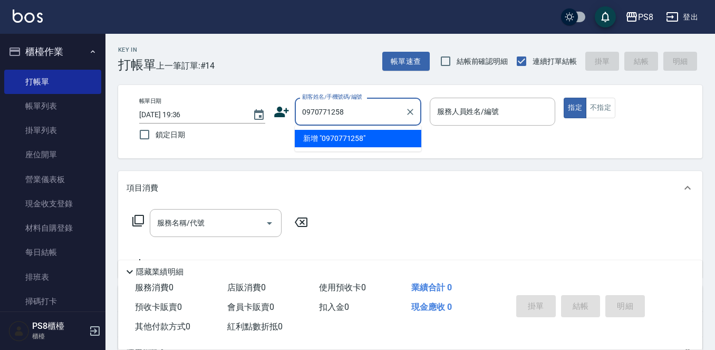
type input "0970771258"
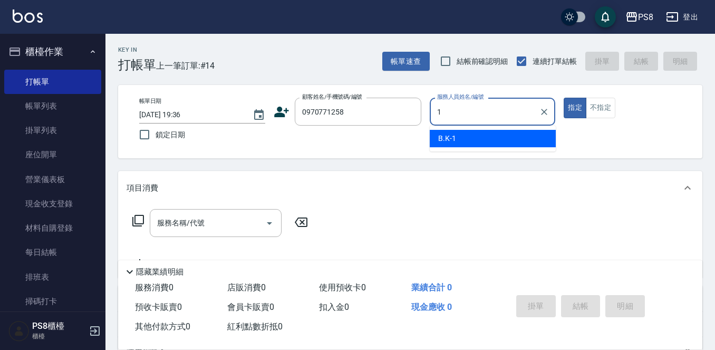
type input "B.K-1"
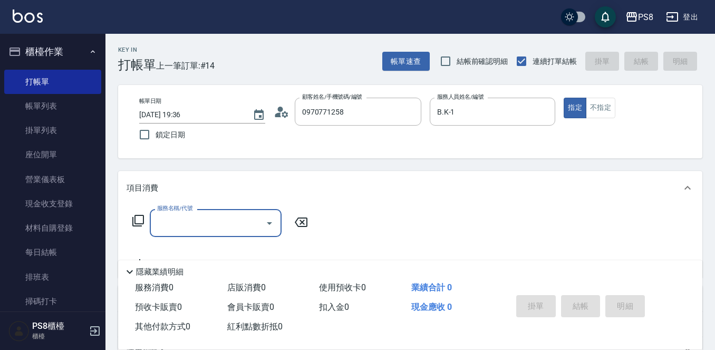
type input "[PERSON_NAME]/0970771258/17332"
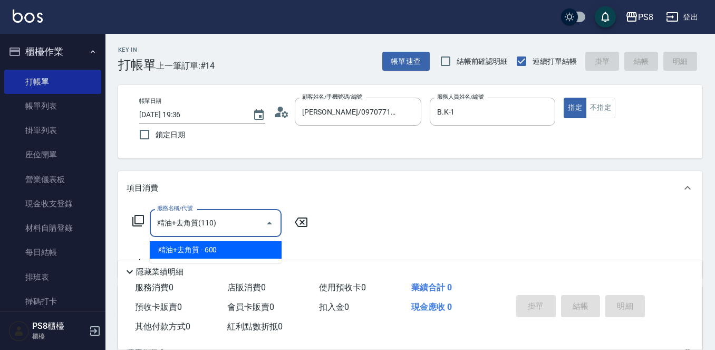
type input "精油+去角質(110)"
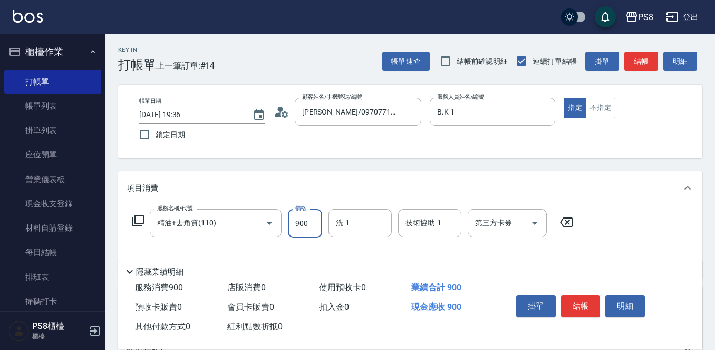
type input "900"
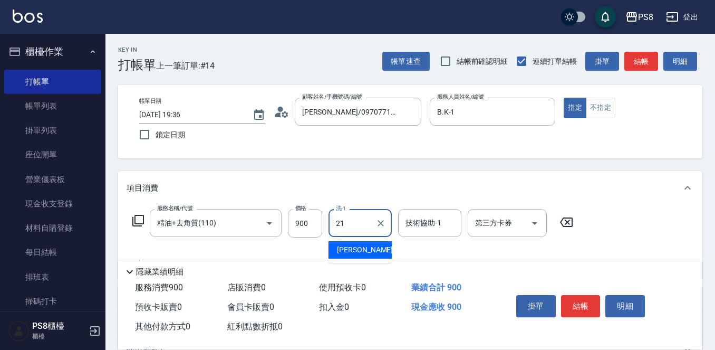
type input "[PERSON_NAME]-21"
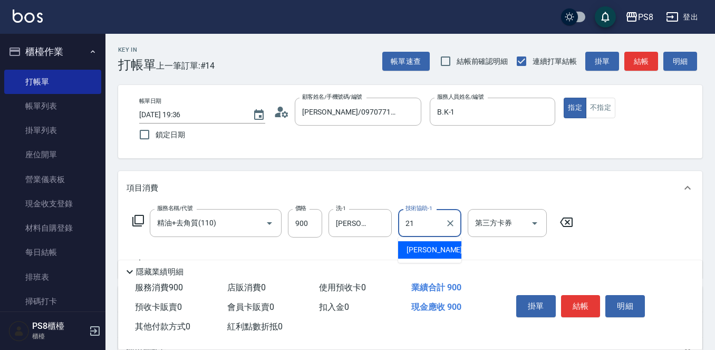
type input "[PERSON_NAME]-21"
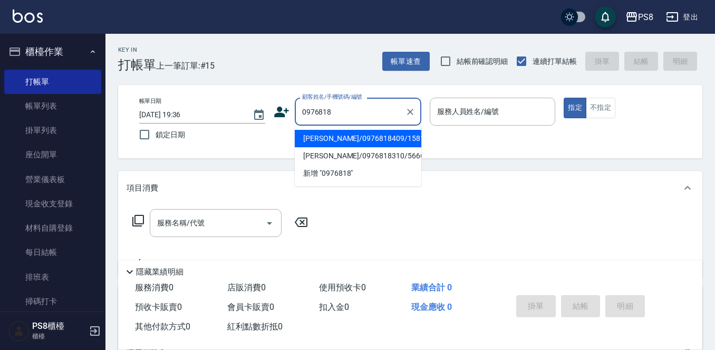
click at [360, 139] on li "[PERSON_NAME]/0976818409/15819" at bounding box center [358, 138] width 127 height 17
type input "[PERSON_NAME]/0976818409/15819"
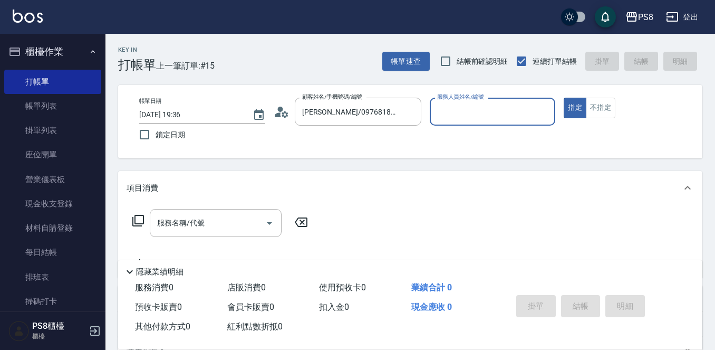
type input "B.K-1"
click at [564, 98] on button "指定" at bounding box center [575, 108] width 23 height 21
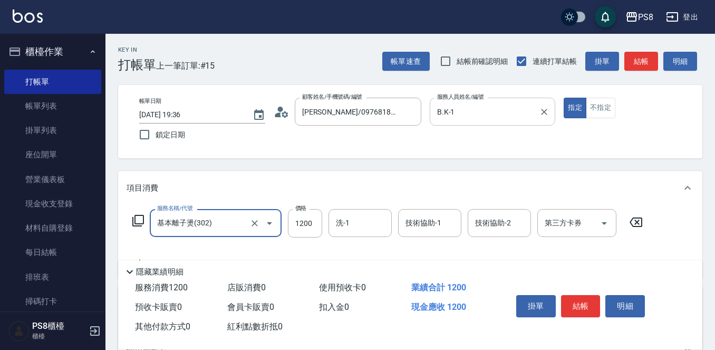
type input "基本離子燙(302)"
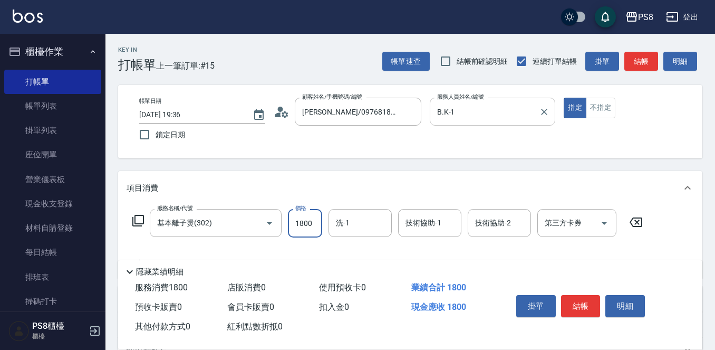
type input "1800"
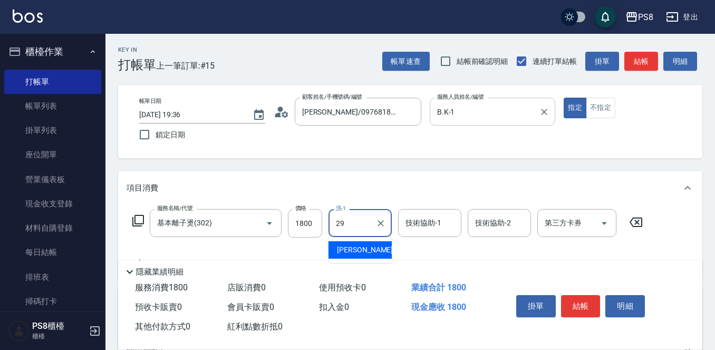
type input "[PERSON_NAME]-29"
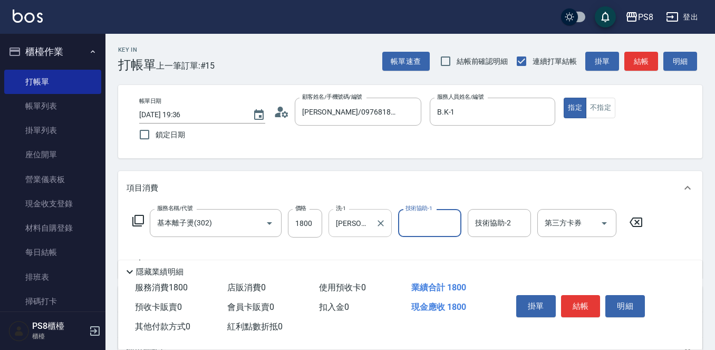
click at [380, 228] on icon "Clear" at bounding box center [381, 223] width 11 height 11
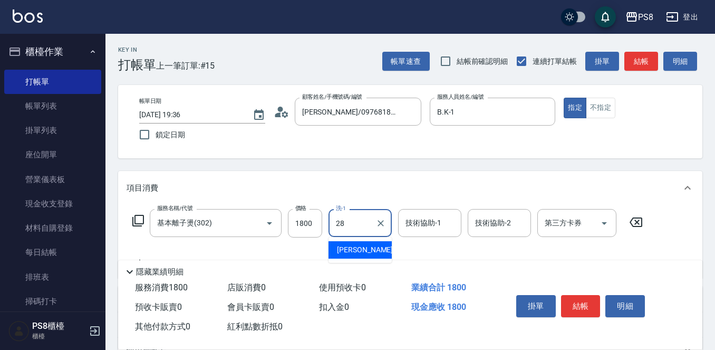
type input "2"
type input "芯芯-23"
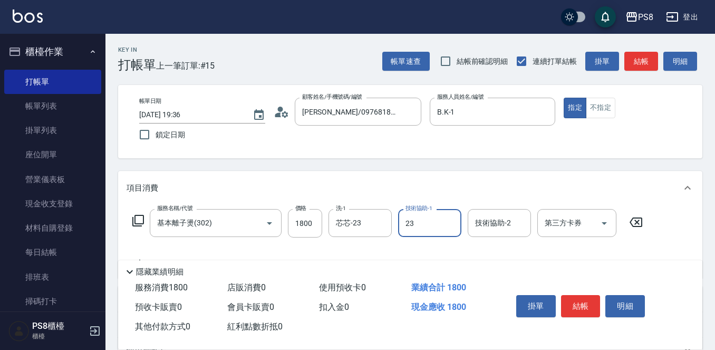
type input "芯芯-23"
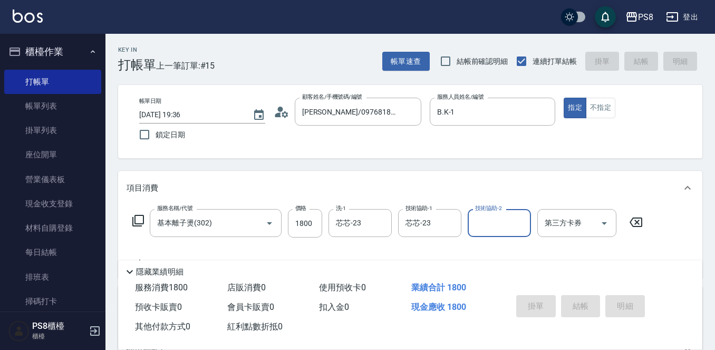
type input "[DATE] 19:37"
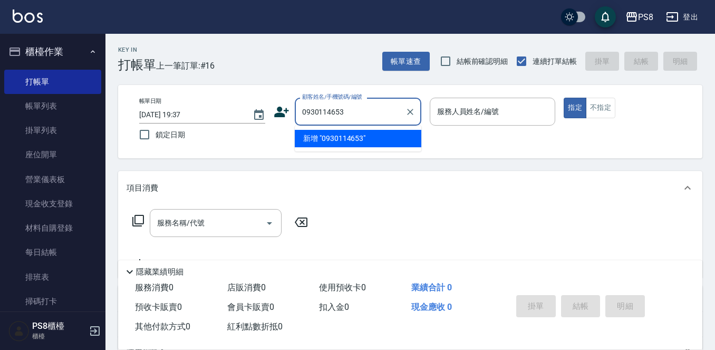
type input "0930114653"
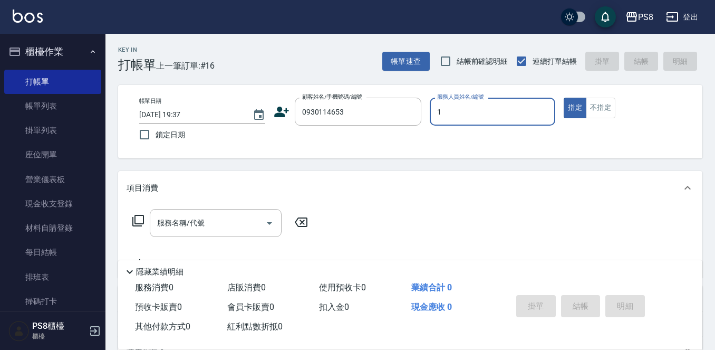
type input "B.K-1"
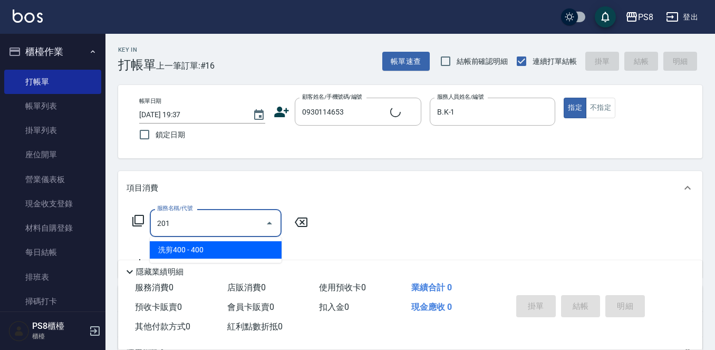
type input "201"
type input "[PERSON_NAME]/0930114653/11043"
type input "洗剪400(201)"
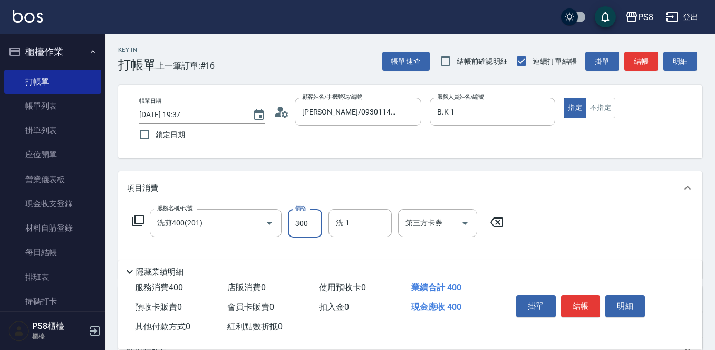
type input "300"
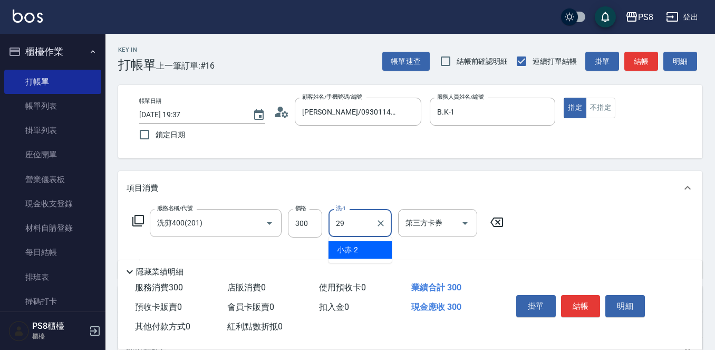
type input "[PERSON_NAME]-29"
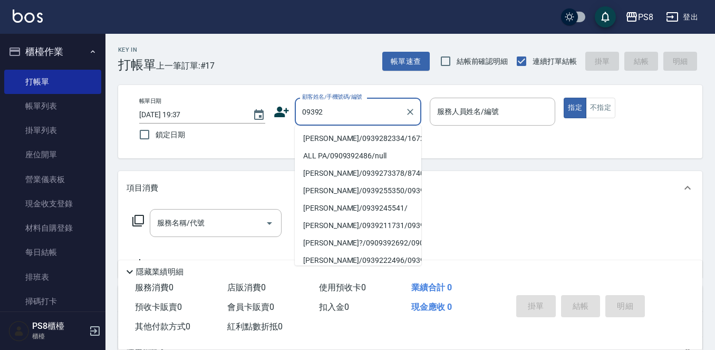
click at [393, 139] on li "[PERSON_NAME]/0939282334/16721" at bounding box center [358, 138] width 127 height 17
type input "[PERSON_NAME]/0939282334/16721"
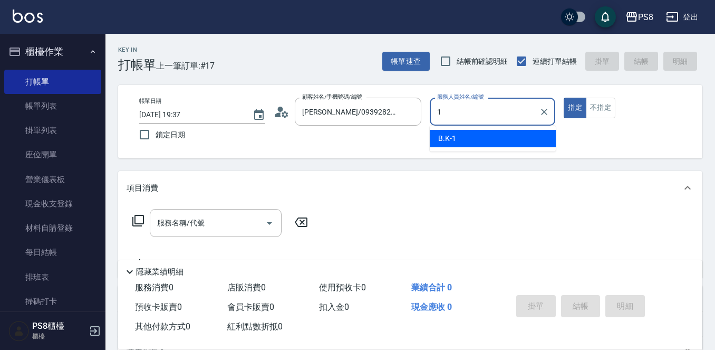
type input "B.K-1"
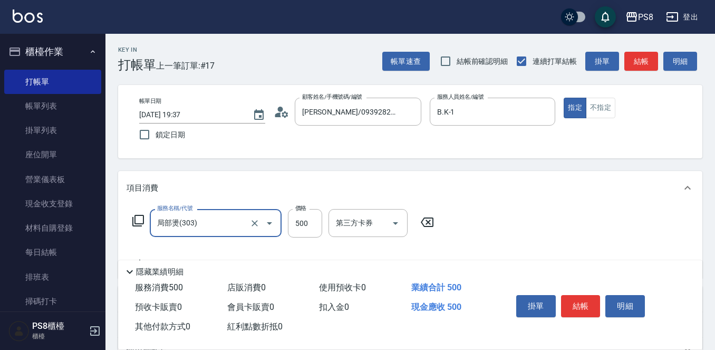
type input "局部燙(303)"
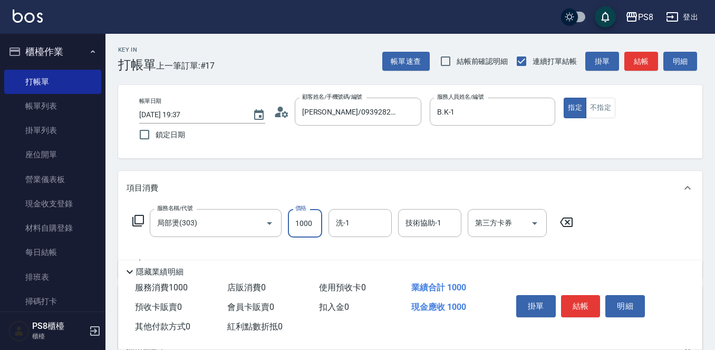
type input "1000"
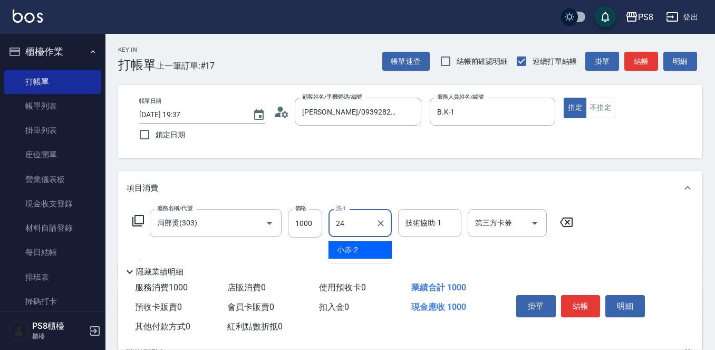
type input "[PERSON_NAME]-24"
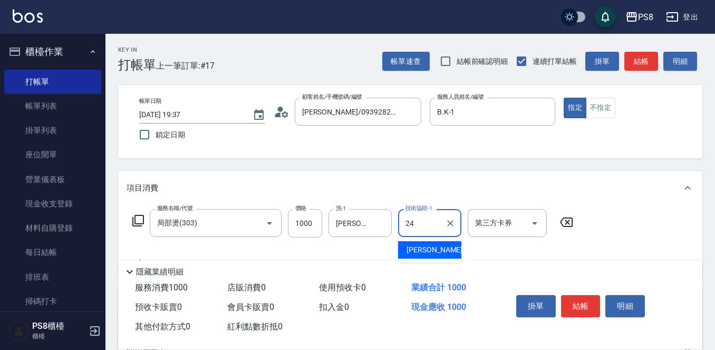
type input "[PERSON_NAME]-24"
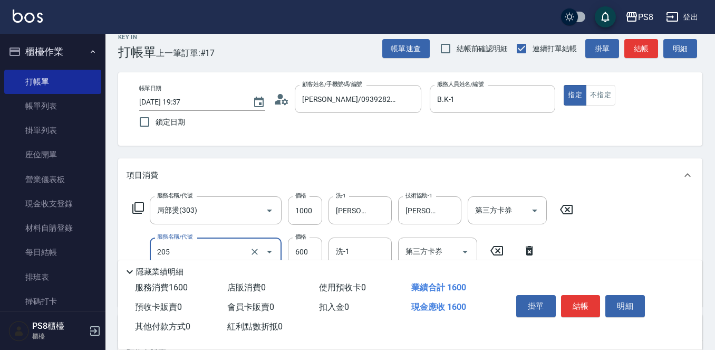
scroll to position [53, 0]
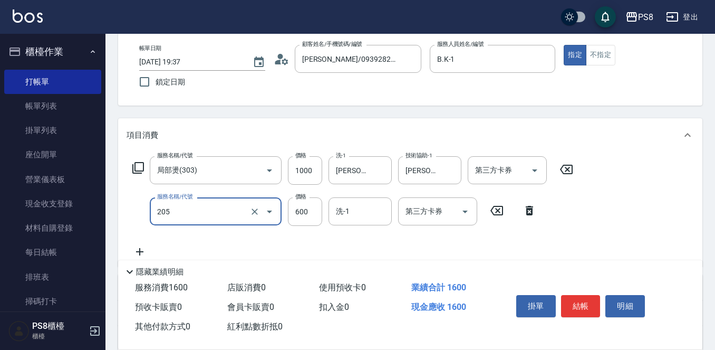
type input "A級洗剪600(205)"
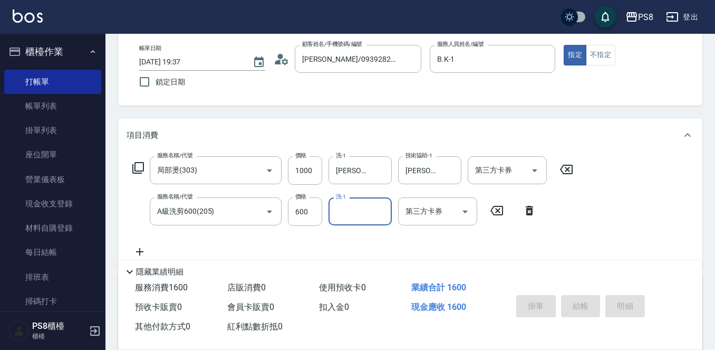
type input "[DATE] 19:38"
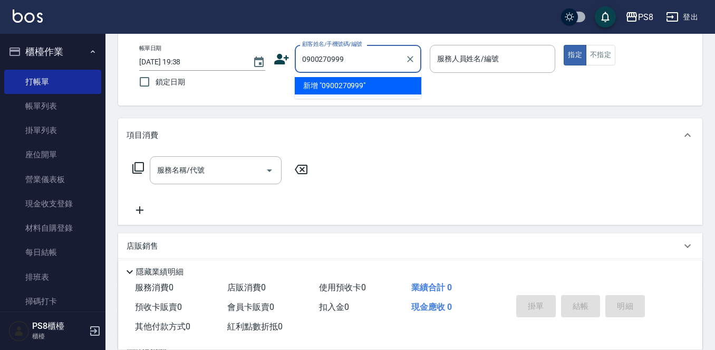
type input "0900270999"
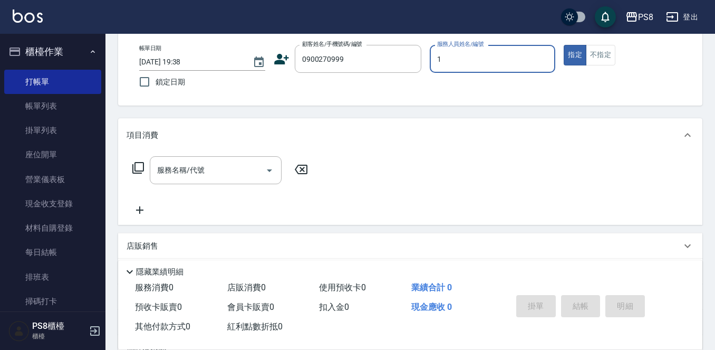
type input "B.K-1"
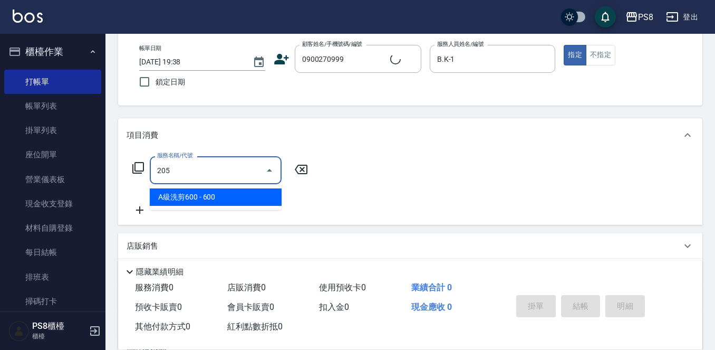
type input "205"
type input "[PERSON_NAME]/0900270999/0900270999"
type input "A級洗剪600(205)"
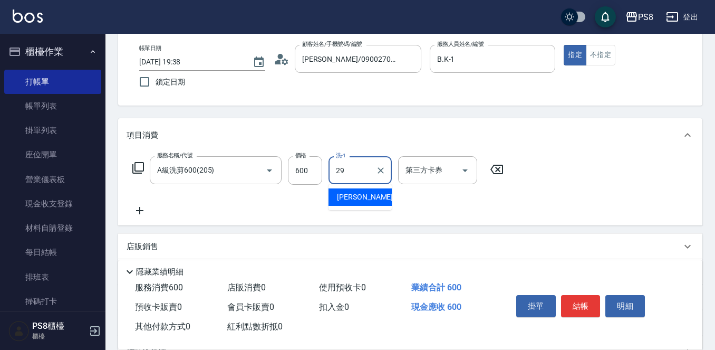
type input "[PERSON_NAME]-29"
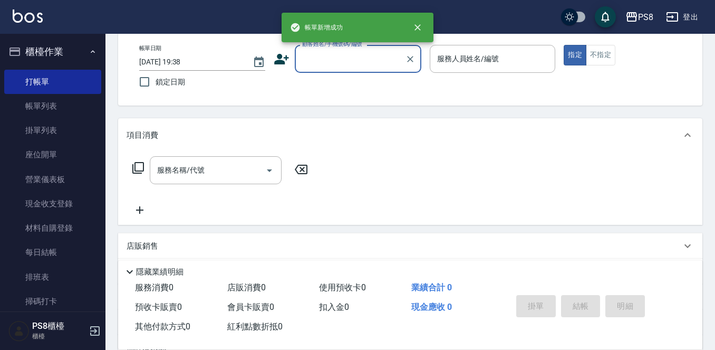
scroll to position [0, 0]
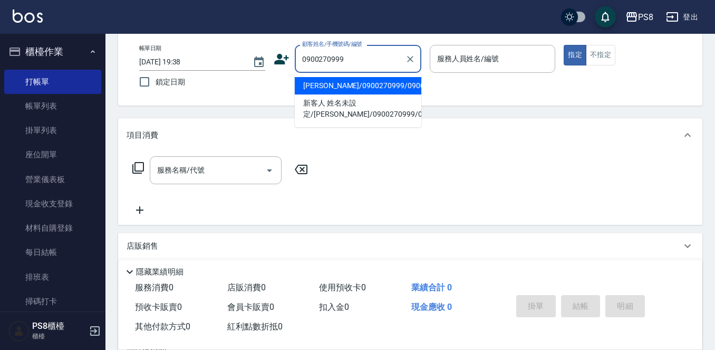
type input "[PERSON_NAME]/0900270999/0900270999"
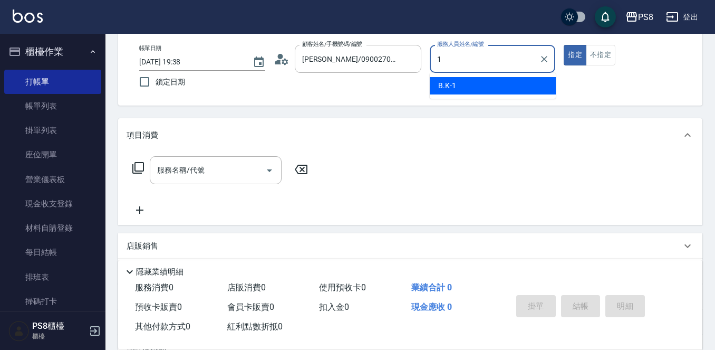
type input "B.K-1"
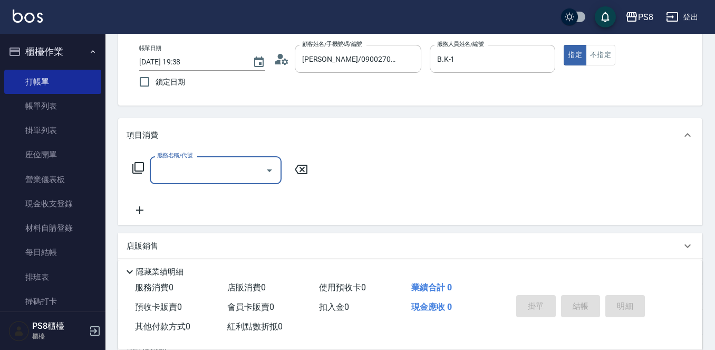
type input "ㄕ"
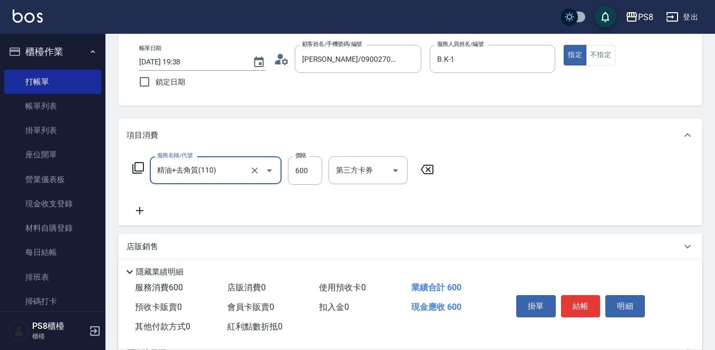
type input "精油+去角質(110)"
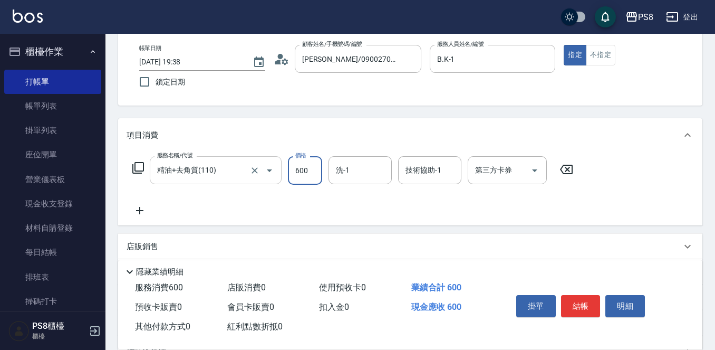
click at [225, 177] on input "精油+去角質(110)" at bounding box center [201, 170] width 93 height 18
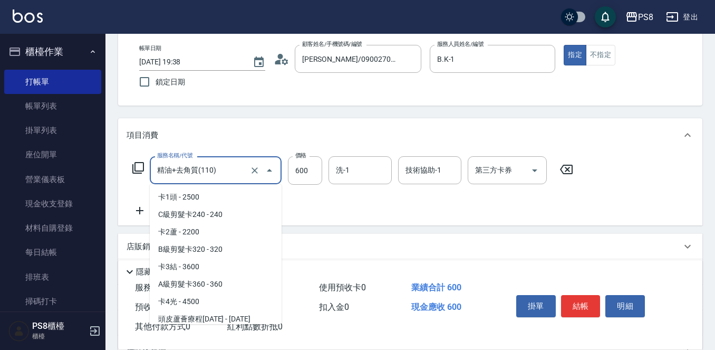
scroll to position [195, 0]
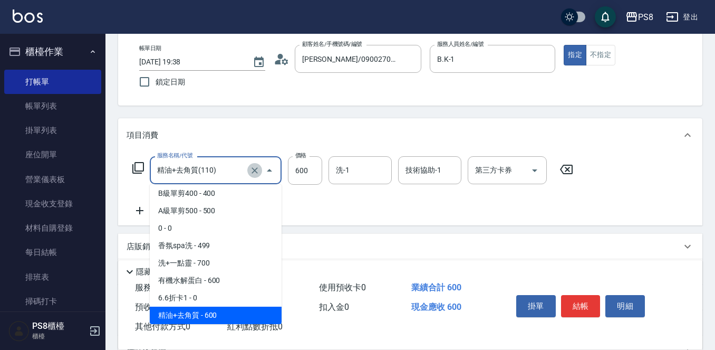
click at [254, 169] on icon "Clear" at bounding box center [255, 170] width 6 height 6
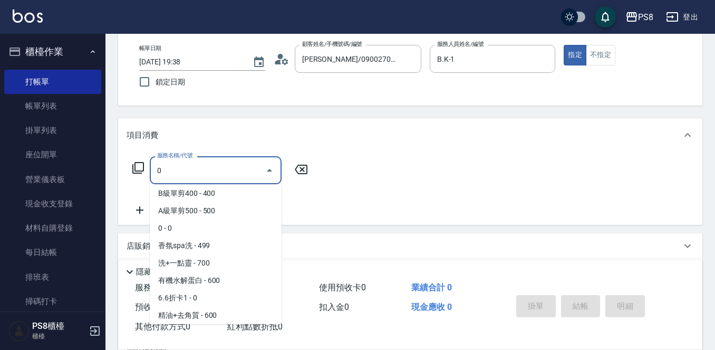
scroll to position [0, 0]
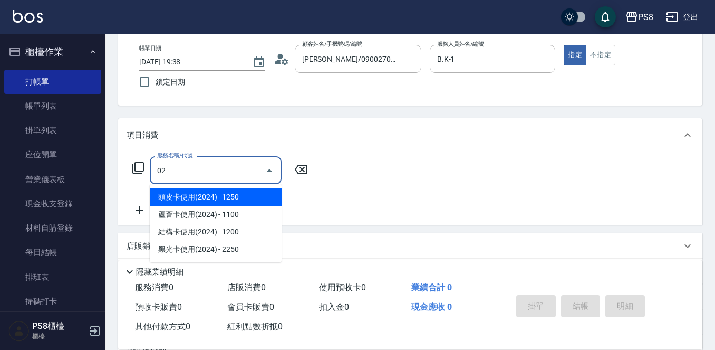
type input "頭皮卡使用(2024)(1212)"
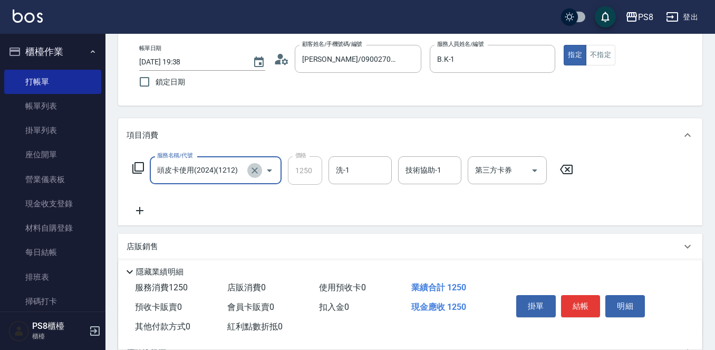
click at [255, 169] on icon "Clear" at bounding box center [255, 170] width 11 height 11
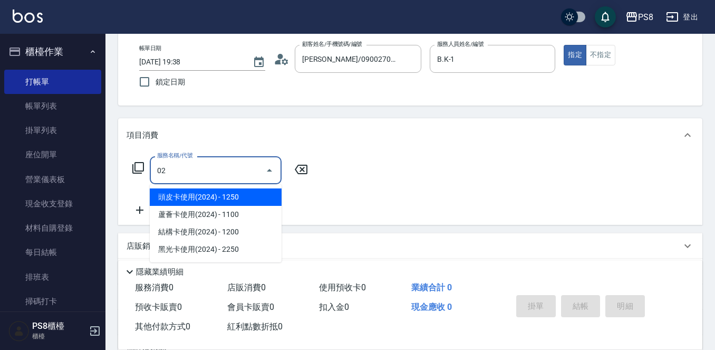
type input "0"
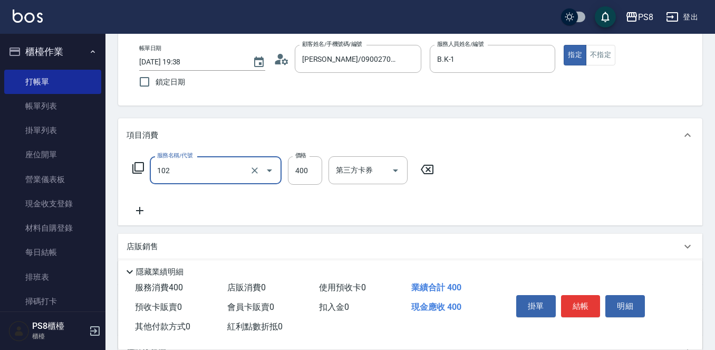
type input "精油洗髮(102)"
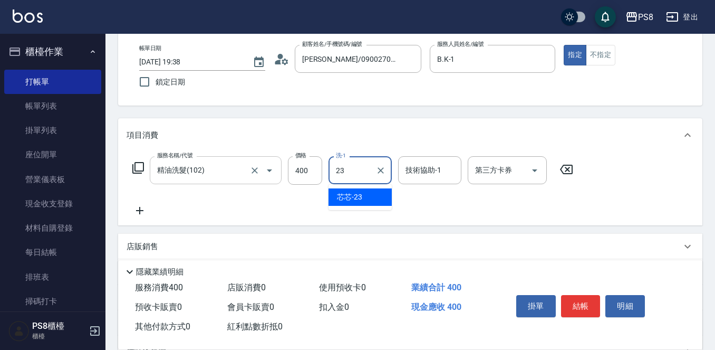
type input "芯芯-23"
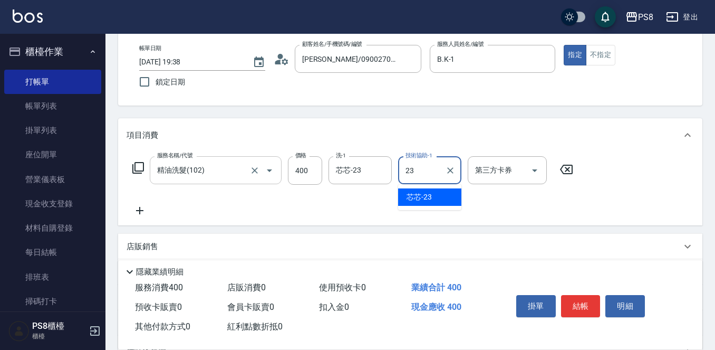
type input "芯芯-23"
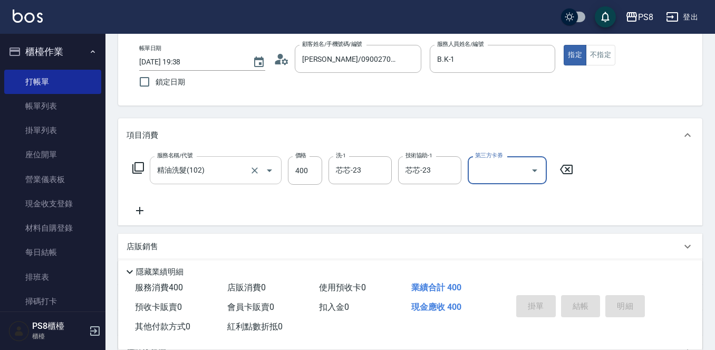
type input "[DATE] 19:39"
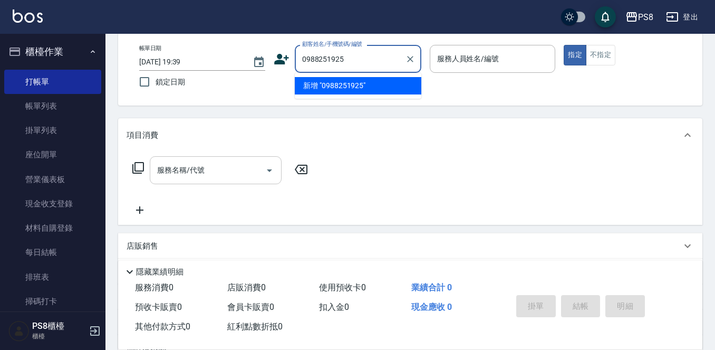
type input "0988251925"
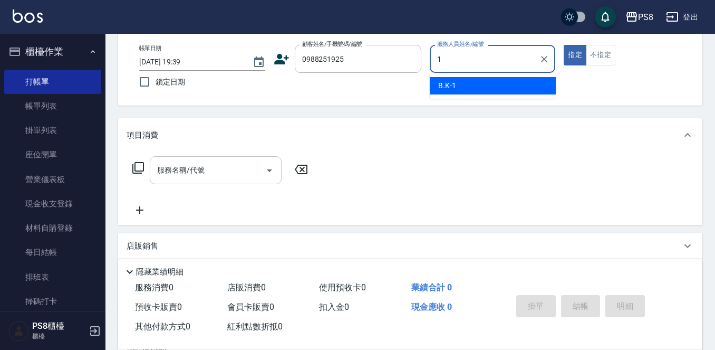
type input "B.K-1"
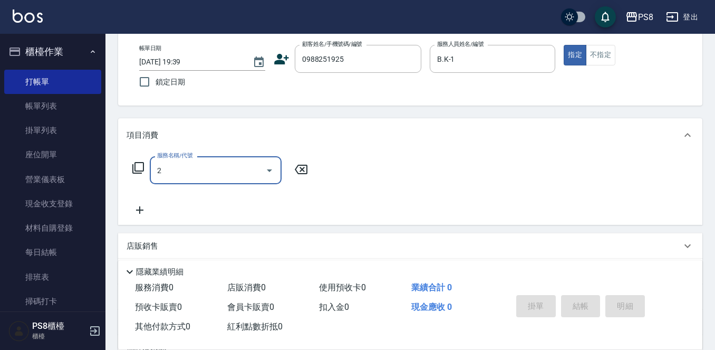
type input "20"
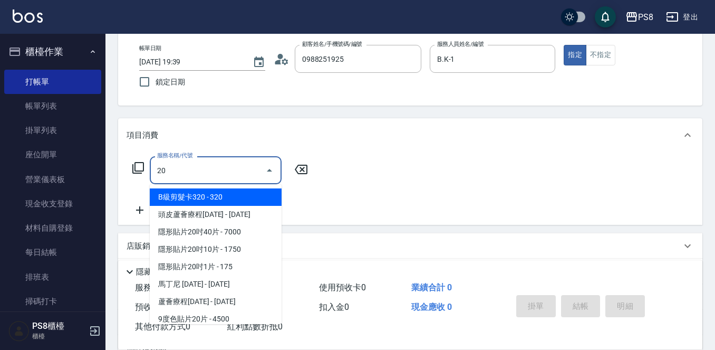
type input "莊子頡/0988251925/10361"
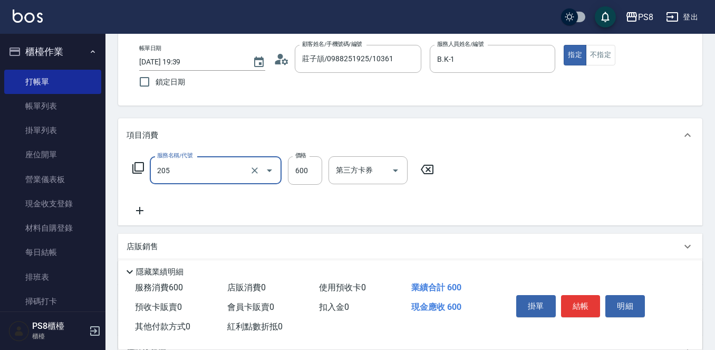
type input "A級洗剪600(205)"
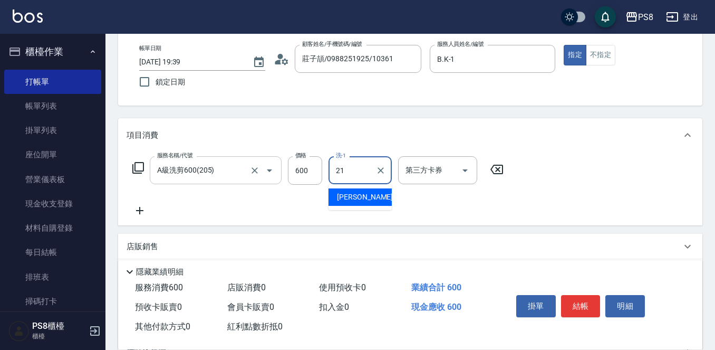
type input "[PERSON_NAME]-21"
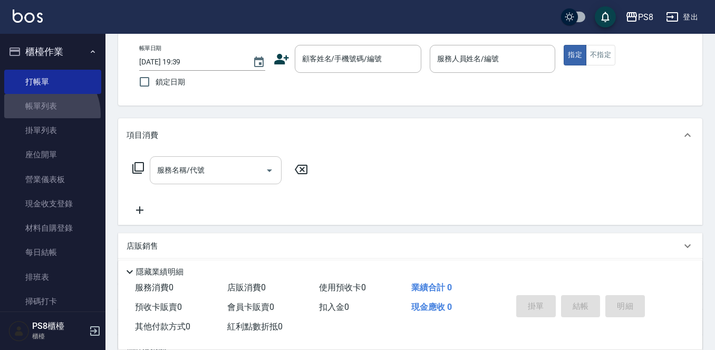
drag, startPoint x: 44, startPoint y: 114, endPoint x: 310, endPoint y: 193, distance: 277.6
click at [44, 114] on link "帳單列表" at bounding box center [52, 106] width 97 height 24
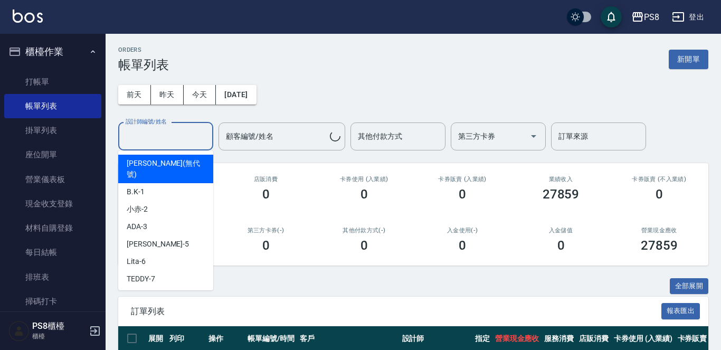
click at [137, 141] on div "設計師編號/姓名 設計師編號/姓名" at bounding box center [165, 136] width 95 height 28
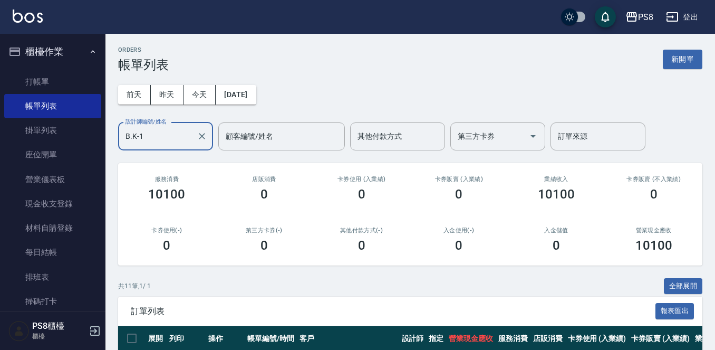
type input "B.K-1"
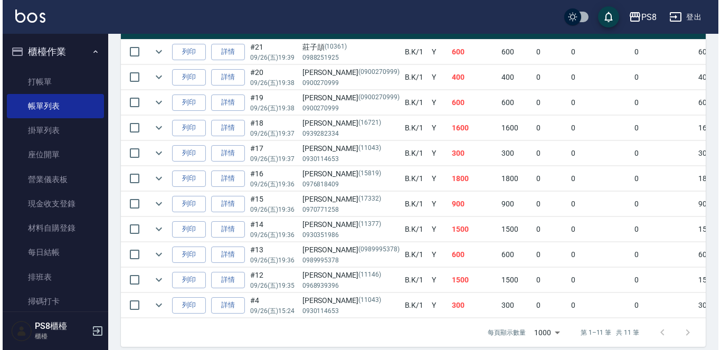
scroll to position [330, 0]
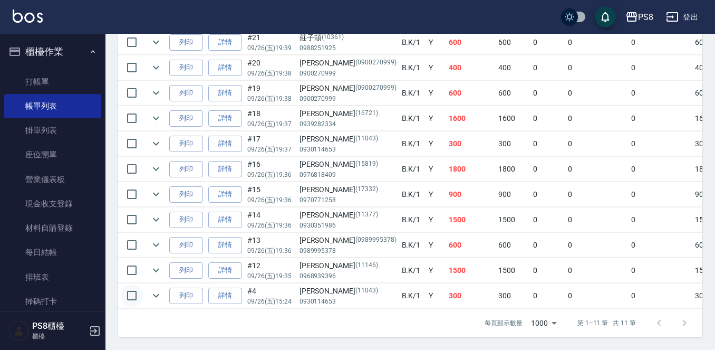
click at [132, 286] on input "checkbox" at bounding box center [132, 295] width 22 height 22
checkbox input "true"
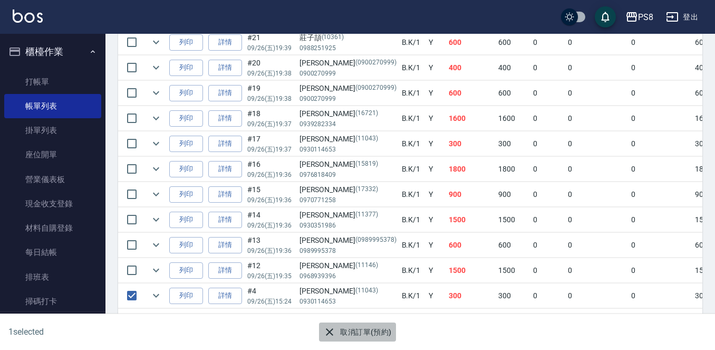
click at [375, 330] on button "取消訂單(預約)" at bounding box center [357, 332] width 76 height 20
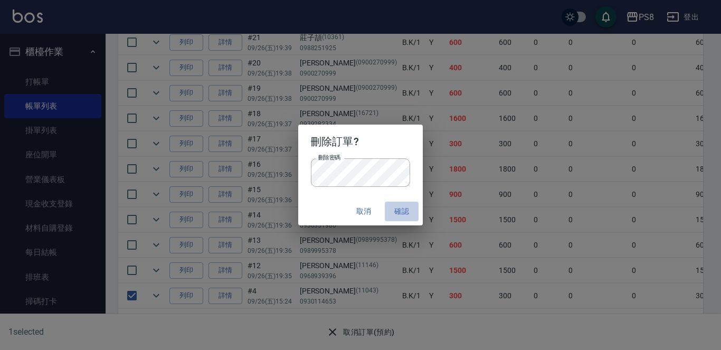
click at [404, 208] on button "確認" at bounding box center [402, 212] width 34 height 20
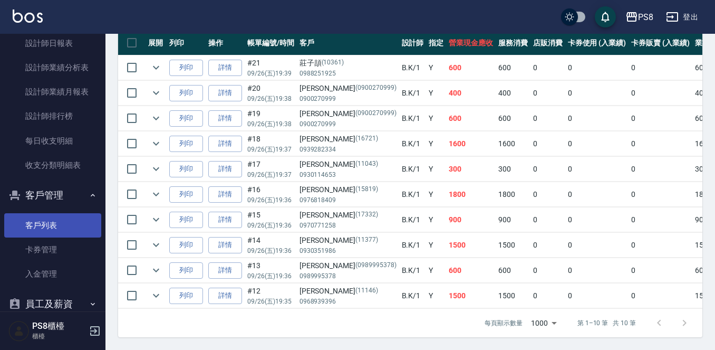
scroll to position [354, 0]
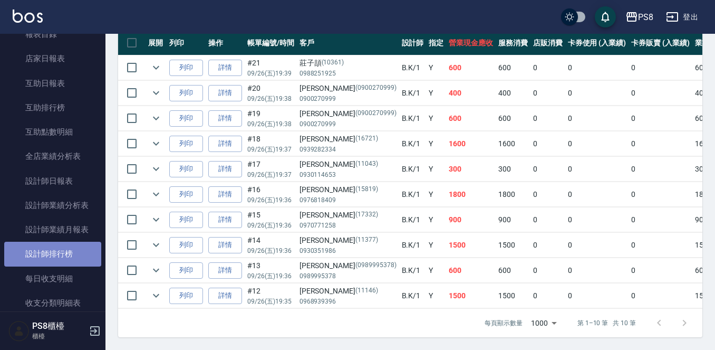
click at [65, 257] on link "設計師排行榜" at bounding box center [52, 254] width 97 height 24
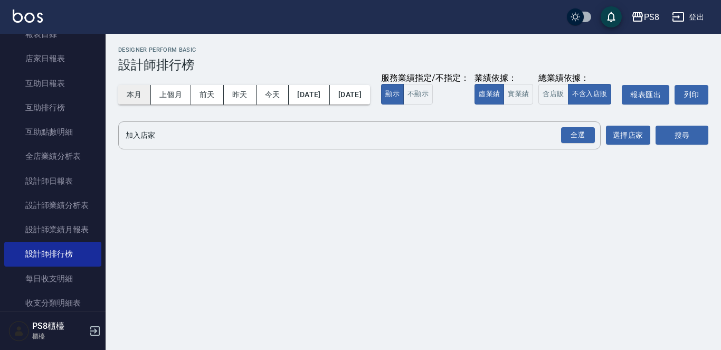
click at [136, 99] on button "本月" at bounding box center [134, 95] width 33 height 20
click at [503, 104] on button "實業績" at bounding box center [518, 94] width 30 height 21
click at [573, 143] on div "全選" at bounding box center [578, 135] width 34 height 16
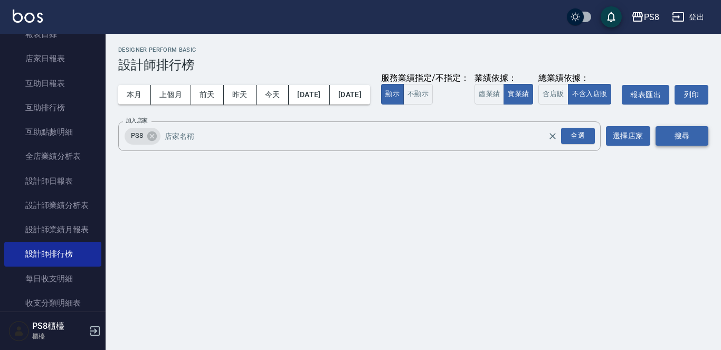
click at [675, 146] on button "搜尋" at bounding box center [681, 136] width 53 height 20
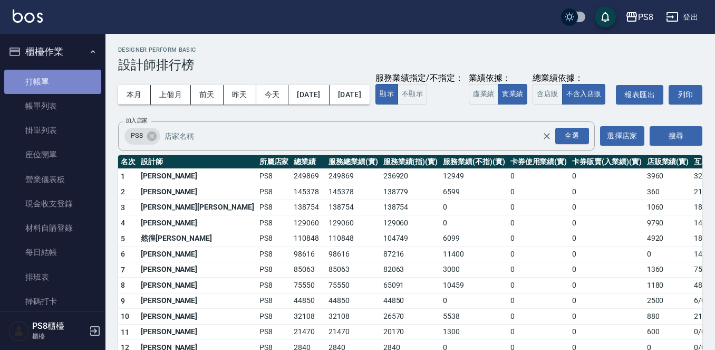
click at [59, 86] on link "打帳單" at bounding box center [52, 82] width 97 height 24
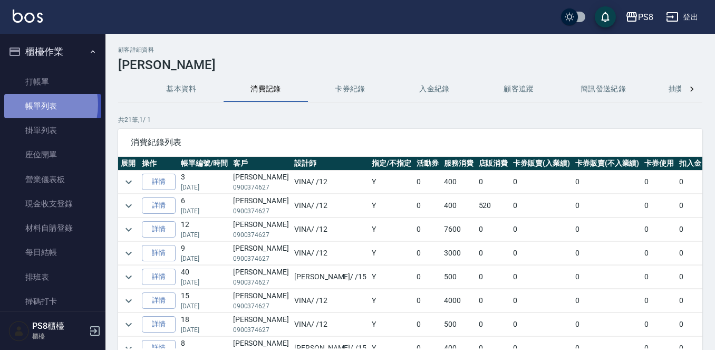
click at [31, 105] on link "帳單列表" at bounding box center [52, 106] width 97 height 24
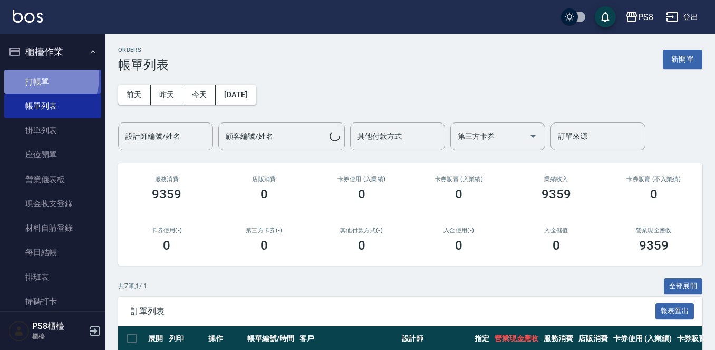
click at [42, 78] on link "打帳單" at bounding box center [52, 82] width 97 height 24
